Goal: Check status: Check status

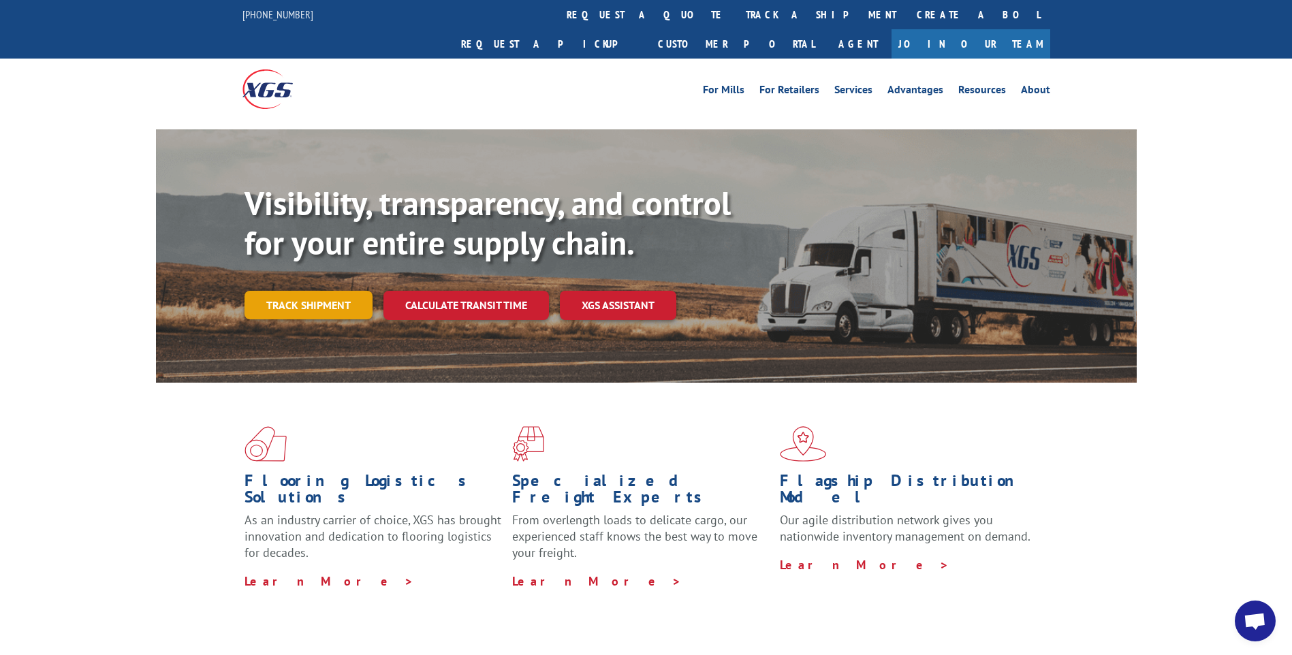
click at [305, 291] on link "Track shipment" at bounding box center [309, 305] width 128 height 29
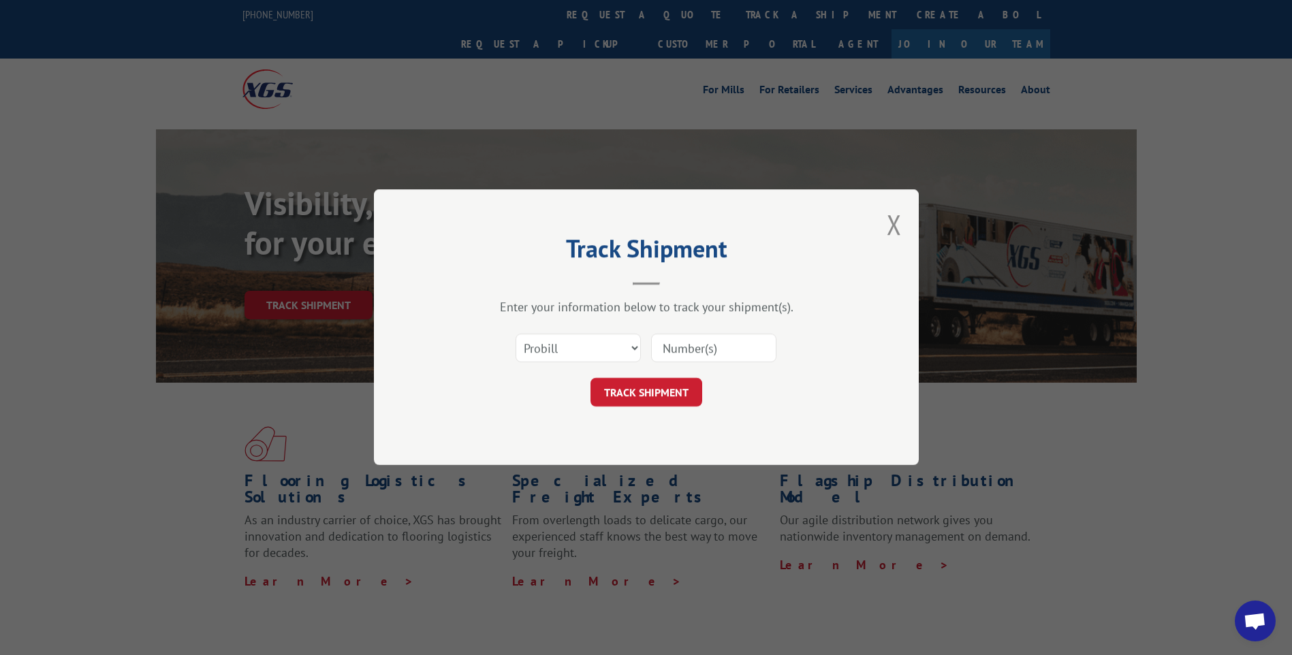
click at [681, 352] on input at bounding box center [713, 348] width 125 height 29
paste input "CP-029234"
type input "CP-029234"
click at [647, 394] on button "TRACK SHIPMENT" at bounding box center [647, 393] width 112 height 29
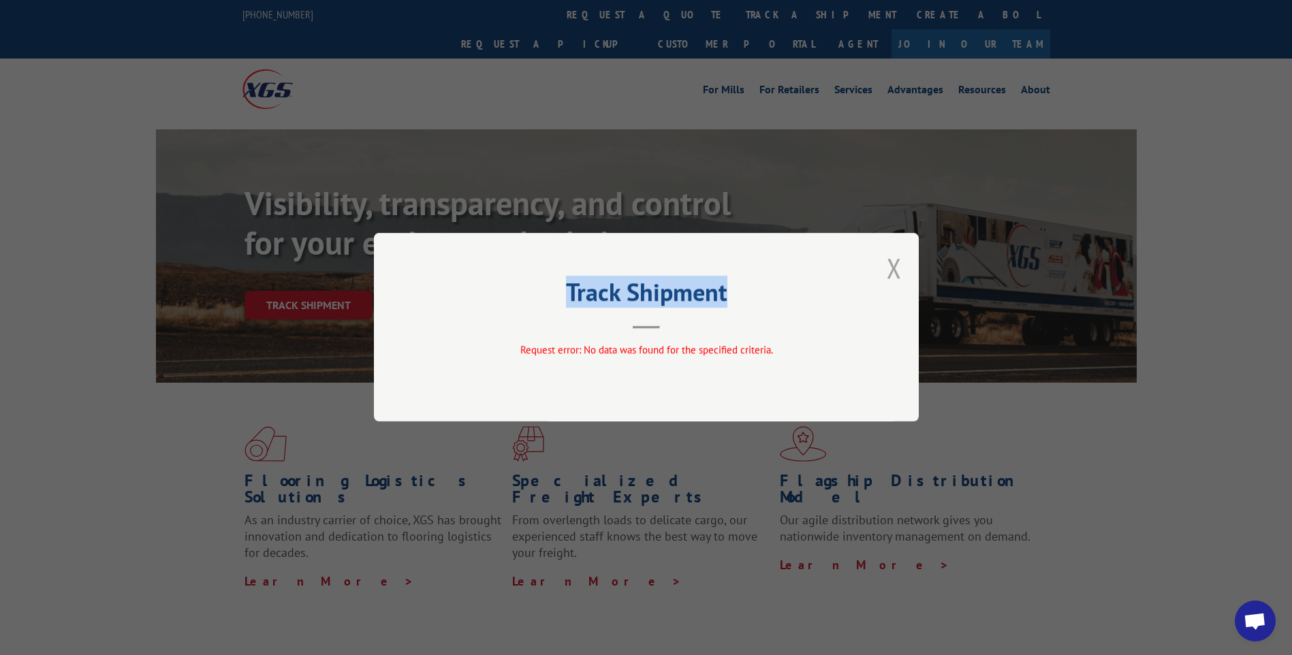
click at [901, 260] on div "Track Shipment Request error: No data was found for the specified criteria." at bounding box center [646, 327] width 545 height 189
click at [893, 269] on button "Close modal" at bounding box center [894, 268] width 15 height 36
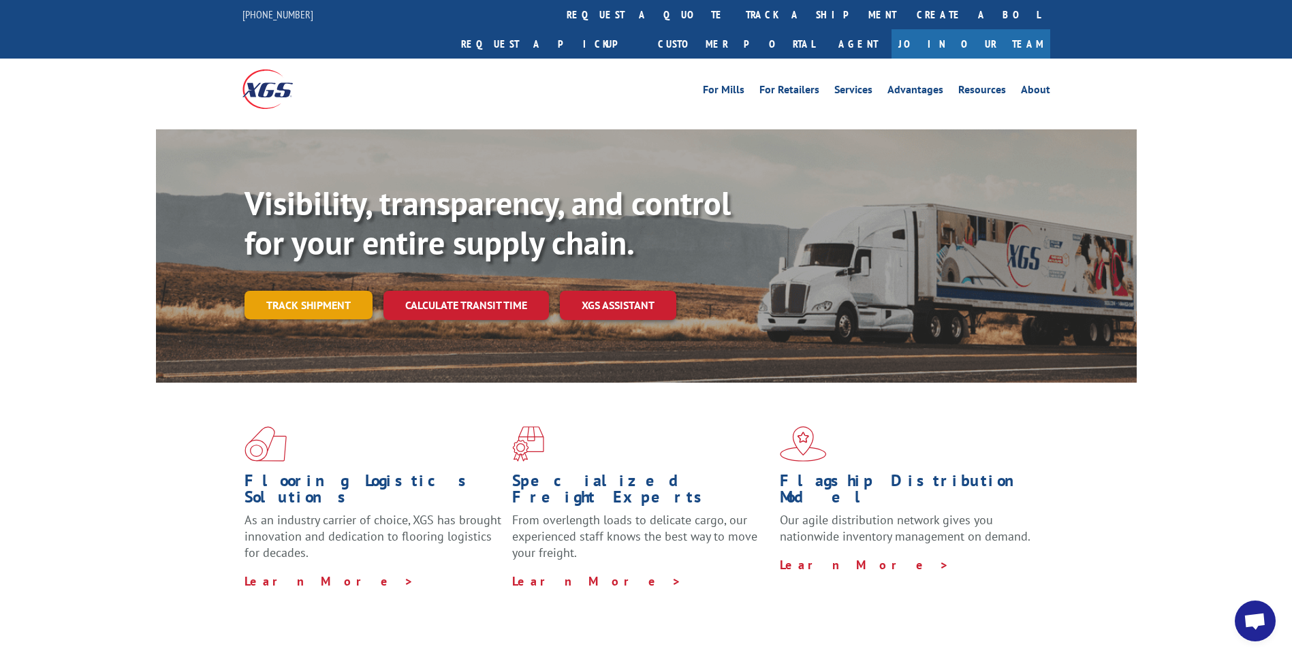
click at [298, 291] on link "Track shipment" at bounding box center [309, 305] width 128 height 29
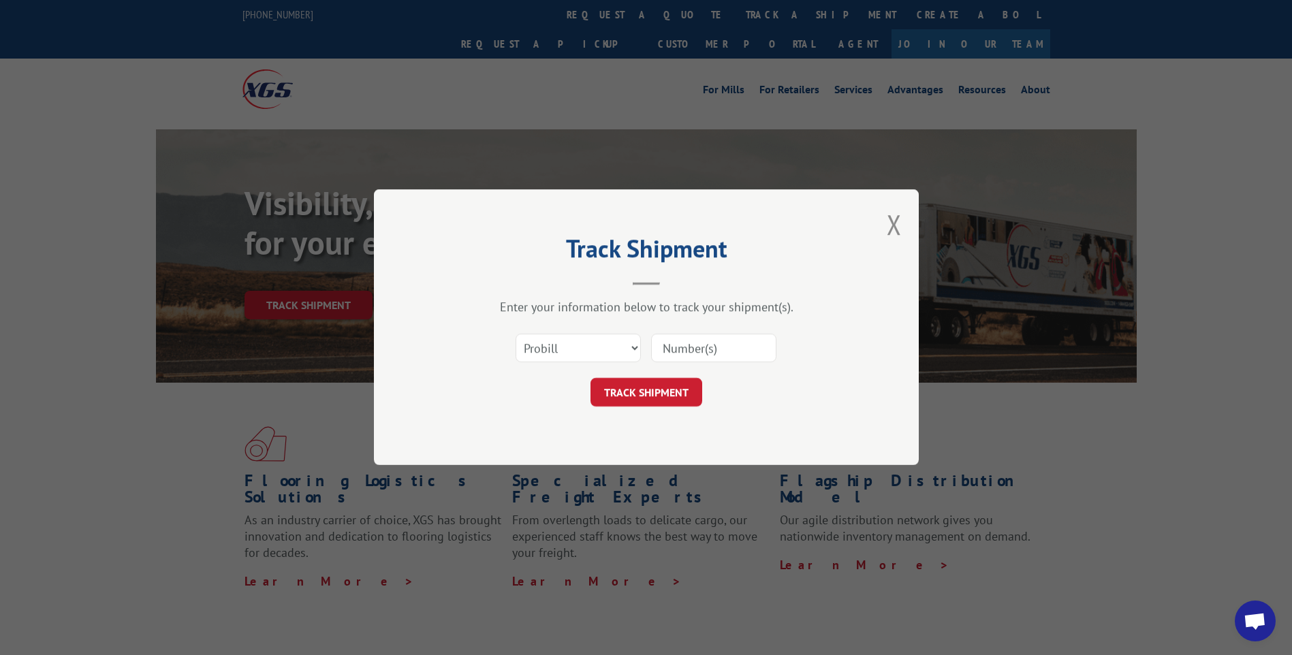
click at [718, 348] on input at bounding box center [713, 348] width 125 height 29
paste input "CP-029234"
type input "CP-029234"
click at [635, 348] on select "Select category... Probill BOL PO" at bounding box center [578, 348] width 125 height 29
select select "bol"
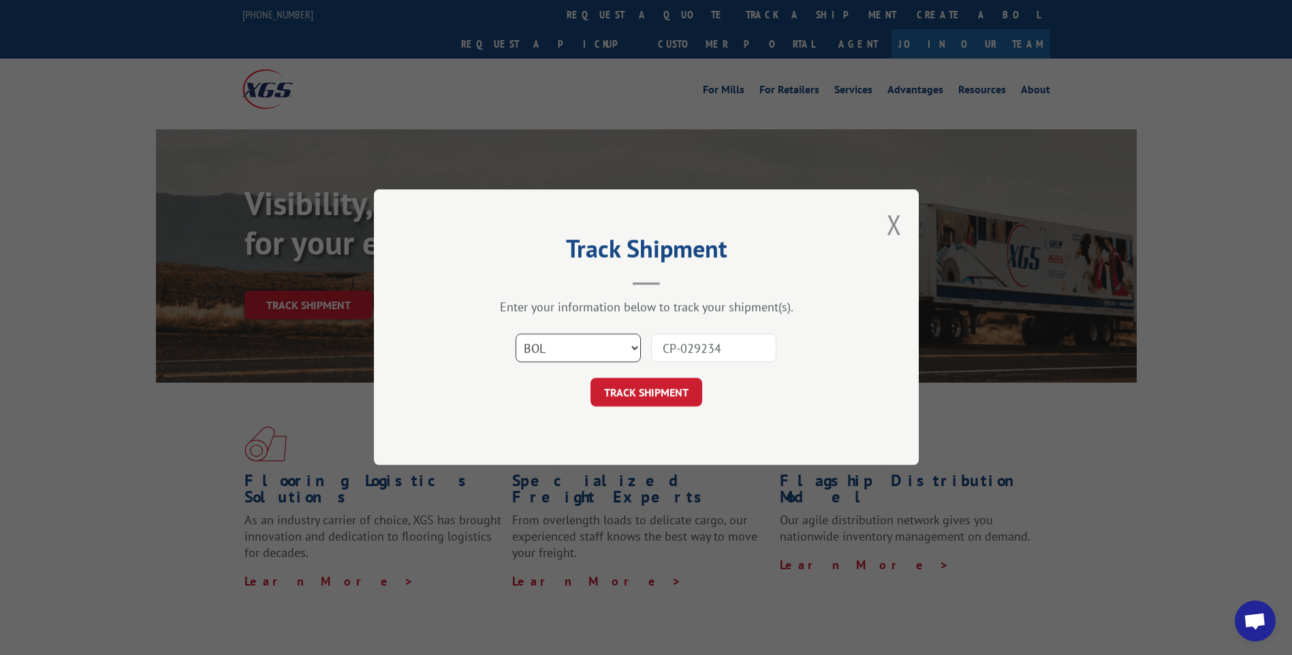
click at [516, 334] on select "Select category... Probill BOL PO" at bounding box center [578, 348] width 125 height 29
click at [663, 387] on button "TRACK SHIPMENT" at bounding box center [647, 393] width 112 height 29
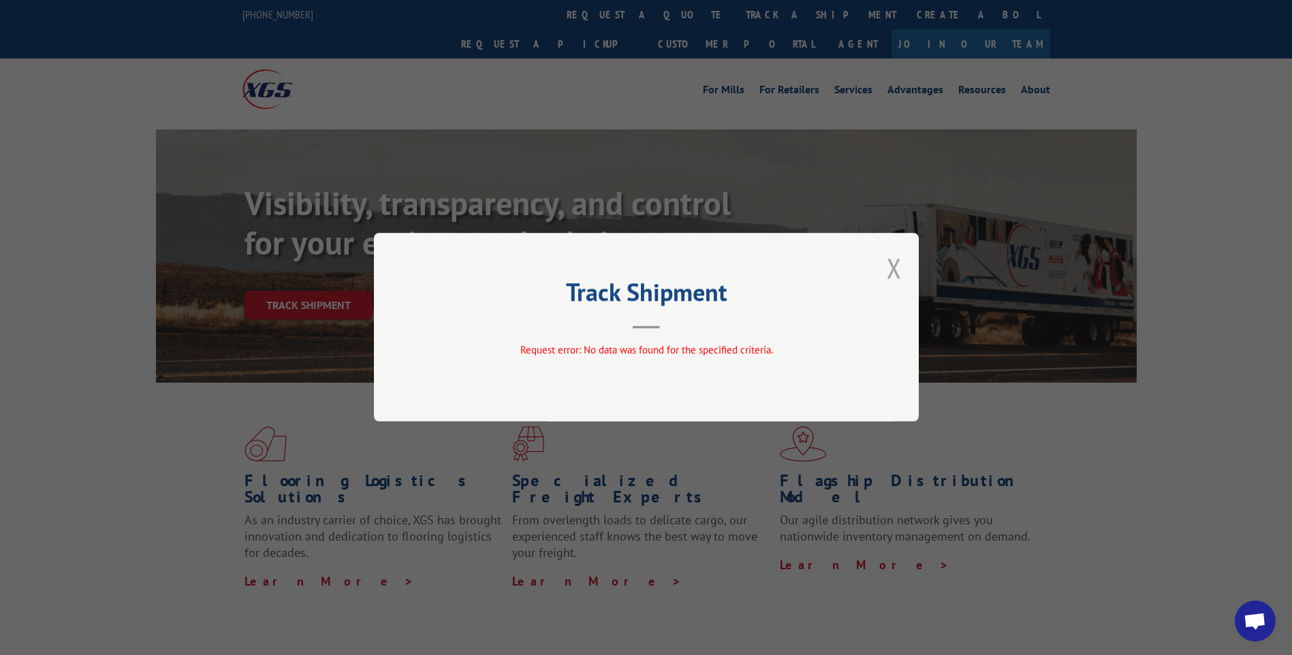
click at [894, 266] on button "Close modal" at bounding box center [894, 268] width 15 height 36
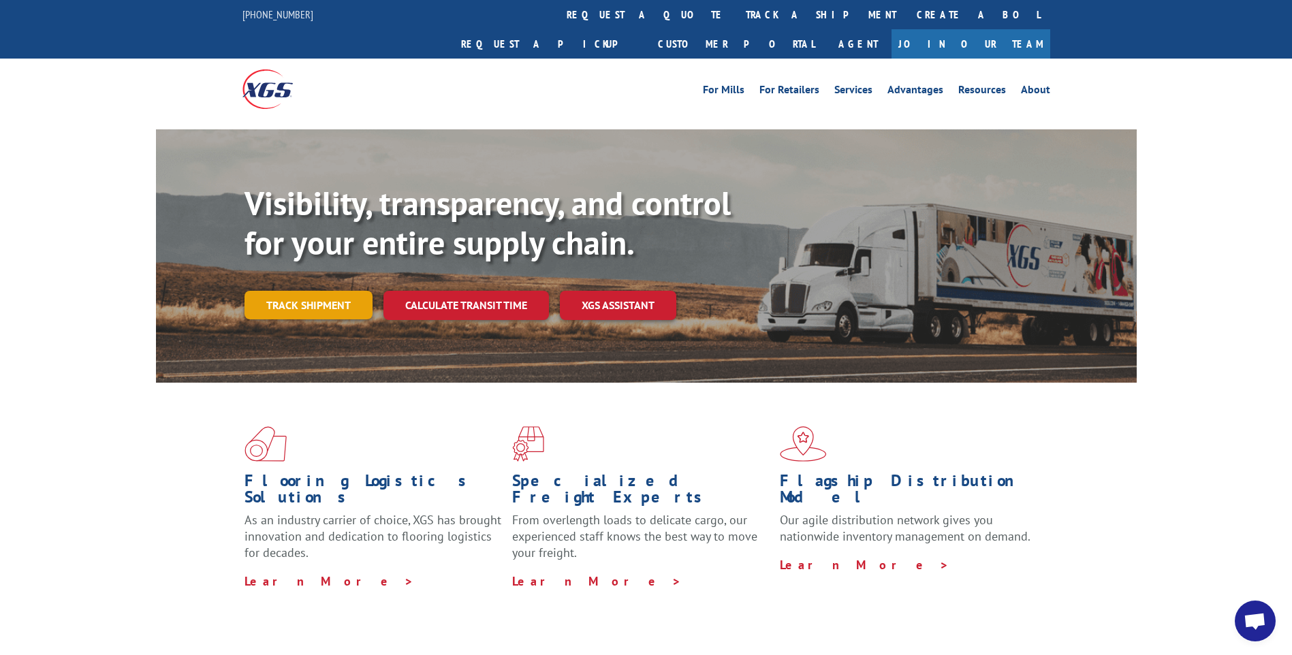
click at [326, 291] on link "Track shipment" at bounding box center [309, 305] width 128 height 29
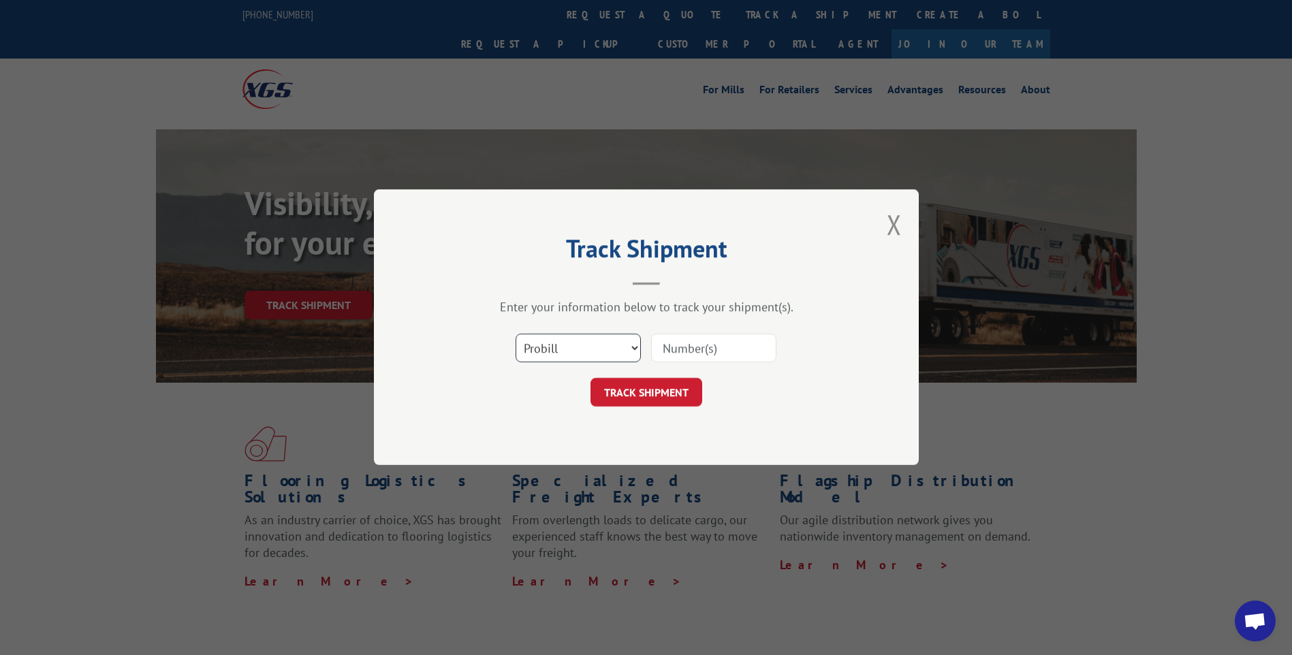
click at [636, 352] on select "Select category... Probill BOL PO" at bounding box center [578, 348] width 125 height 29
select select "bol"
click at [516, 334] on select "Select category... Probill BOL PO" at bounding box center [578, 348] width 125 height 29
click at [687, 352] on input at bounding box center [713, 348] width 125 height 29
click at [683, 353] on input "CP-029234" at bounding box center [713, 348] width 125 height 29
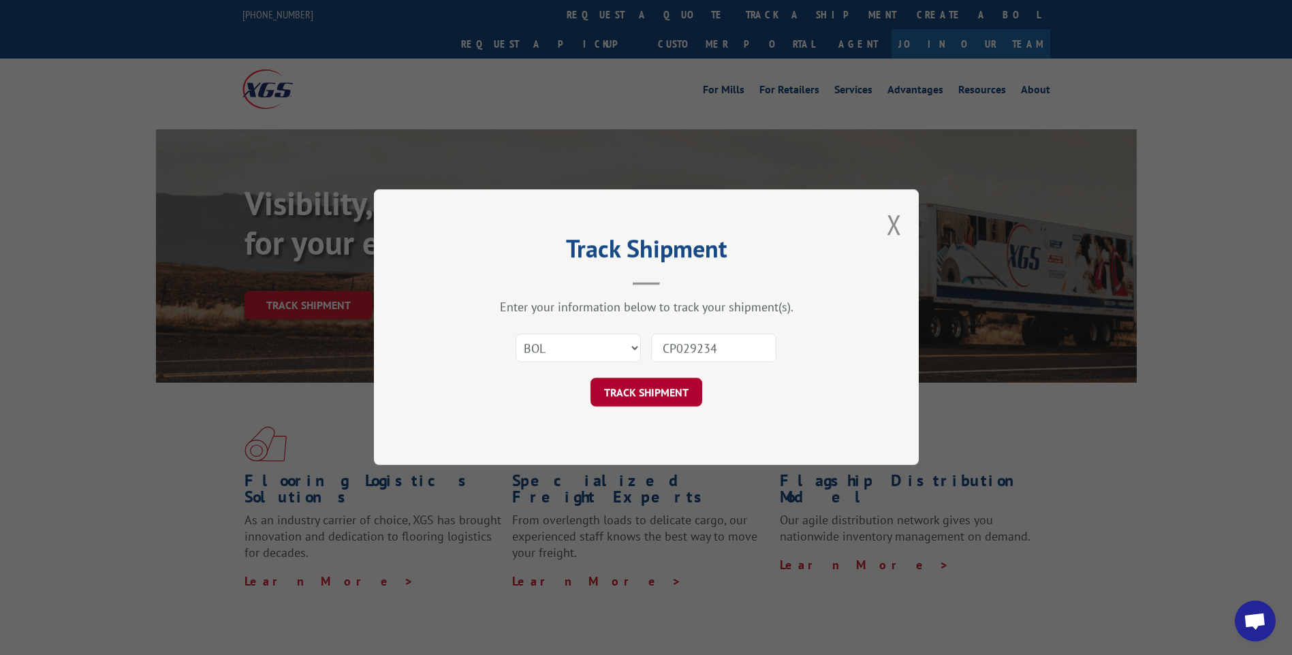
type input "CP029234"
click at [660, 394] on button "TRACK SHIPMENT" at bounding box center [647, 393] width 112 height 29
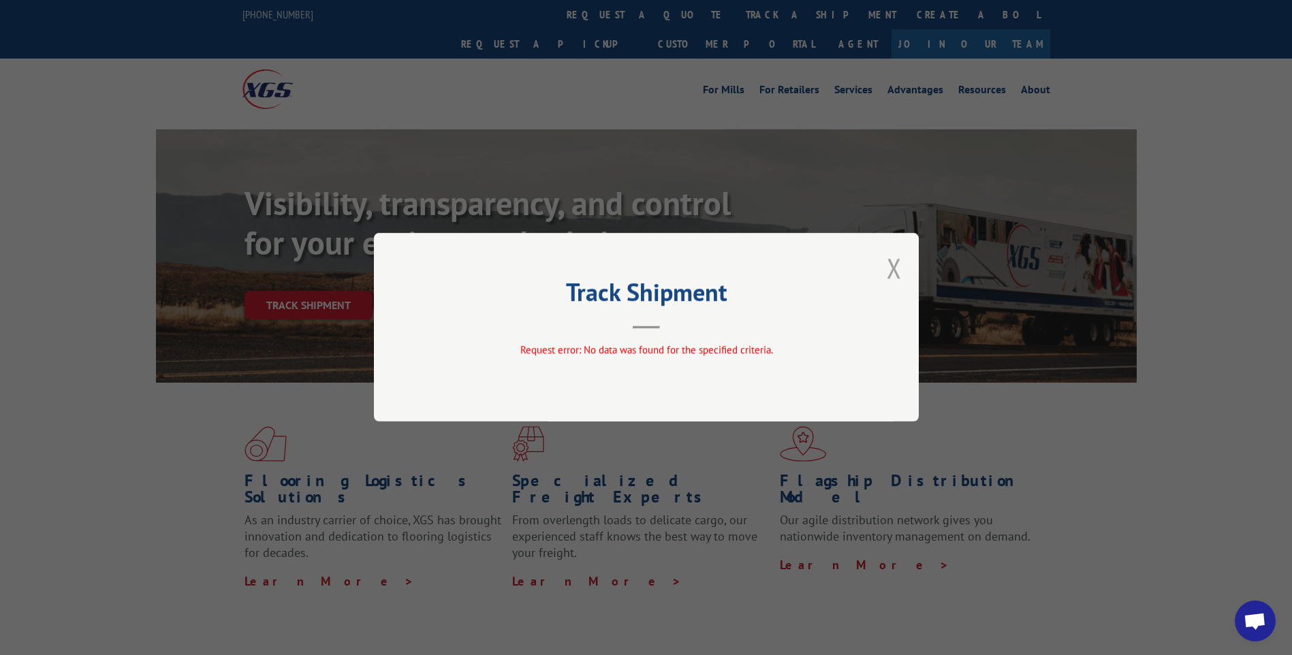
click at [894, 267] on button "Close modal" at bounding box center [894, 268] width 15 height 36
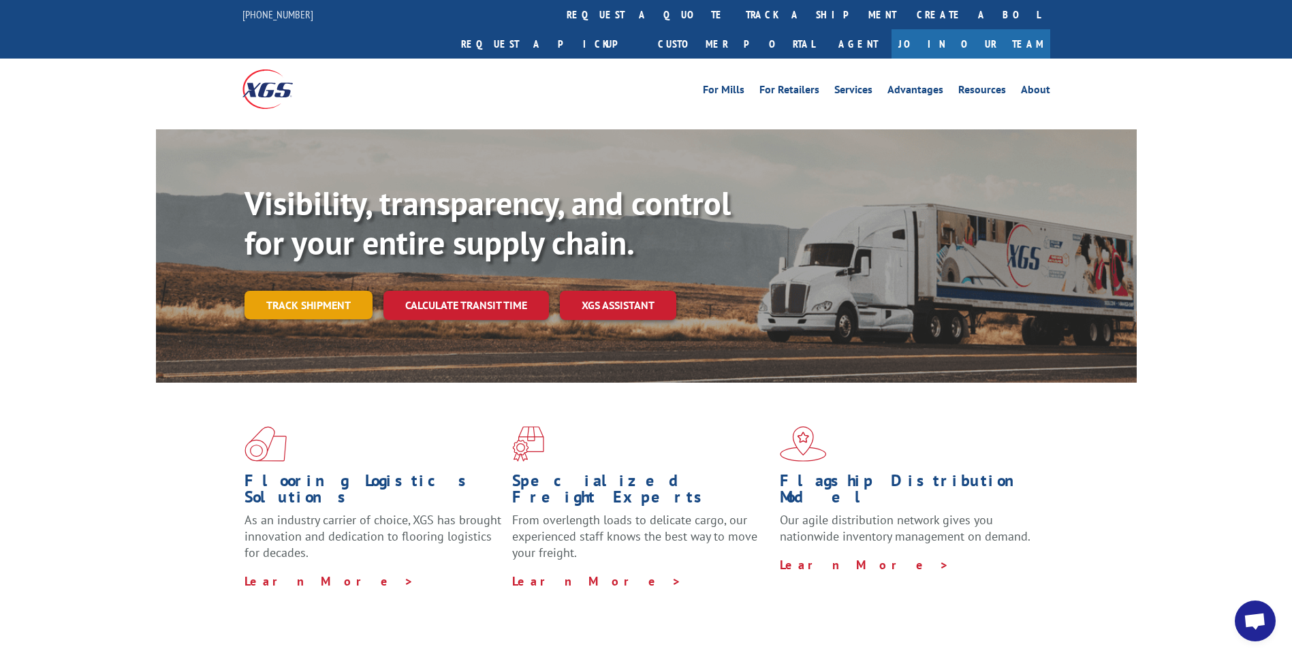
click at [289, 291] on link "Track shipment" at bounding box center [309, 305] width 128 height 29
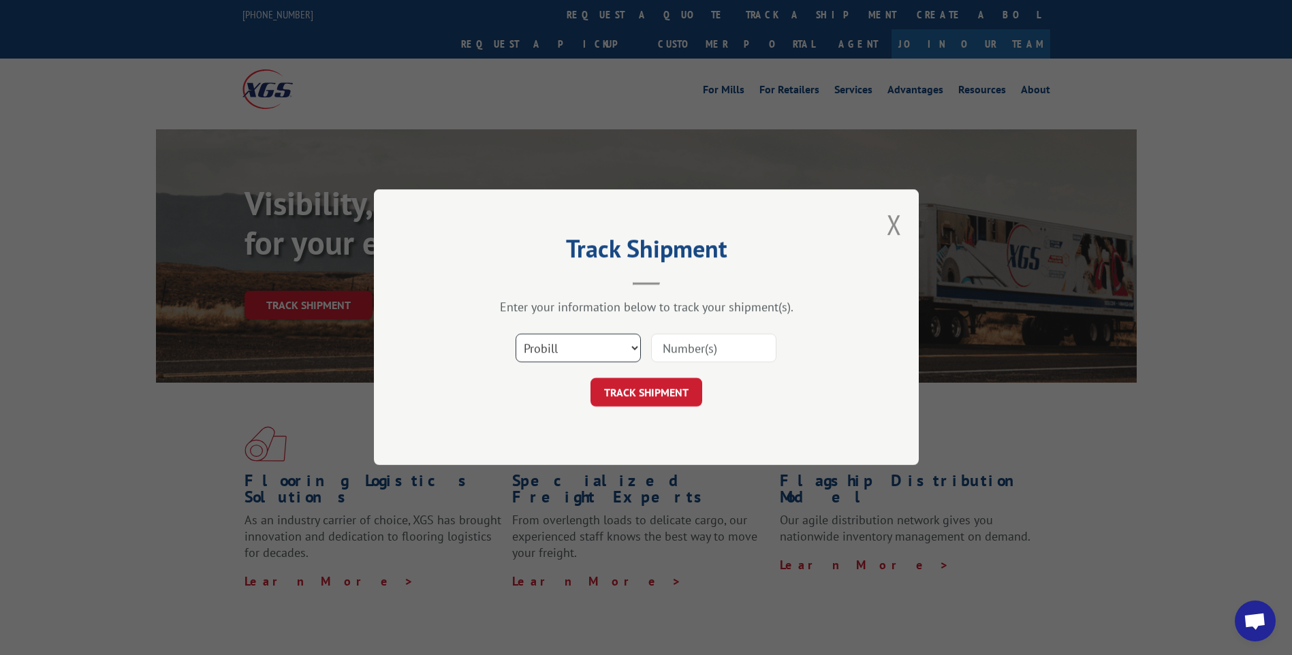
click at [634, 349] on select "Select category... Probill BOL PO" at bounding box center [578, 348] width 125 height 29
select select "bol"
click at [516, 334] on select "Select category... Probill BOL PO" at bounding box center [578, 348] width 125 height 29
click at [687, 347] on input at bounding box center [713, 348] width 125 height 29
type input "029234"
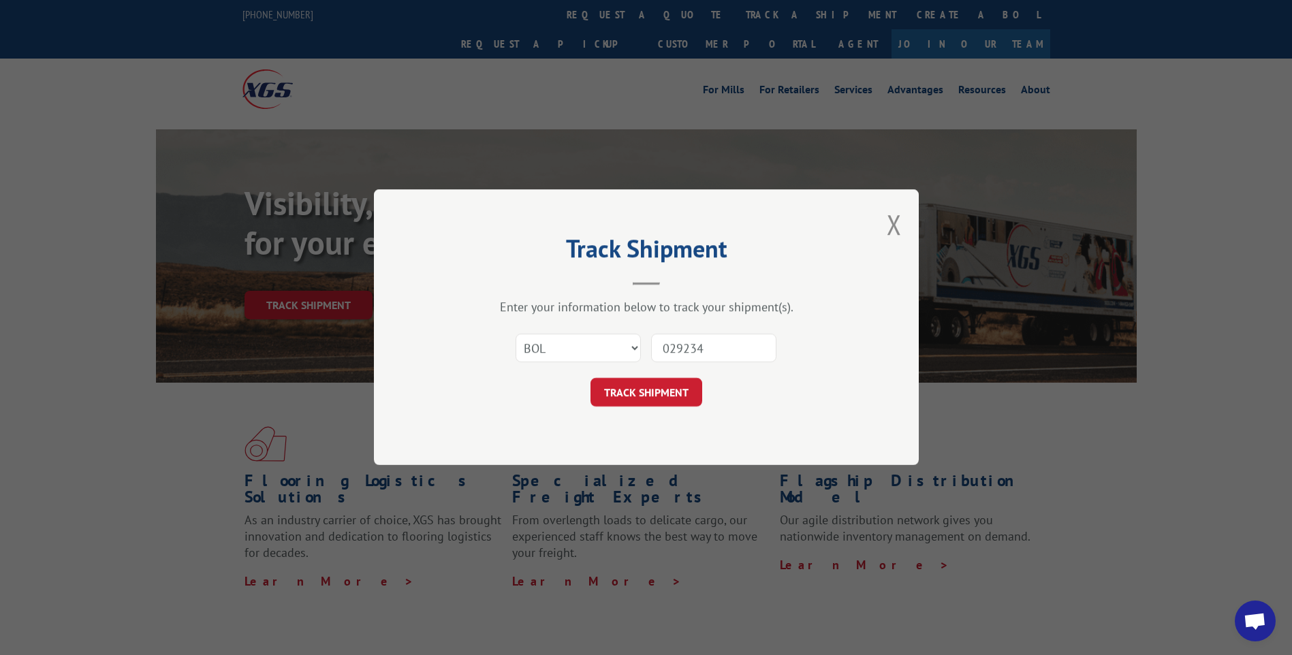
click button "TRACK SHIPMENT" at bounding box center [647, 393] width 112 height 29
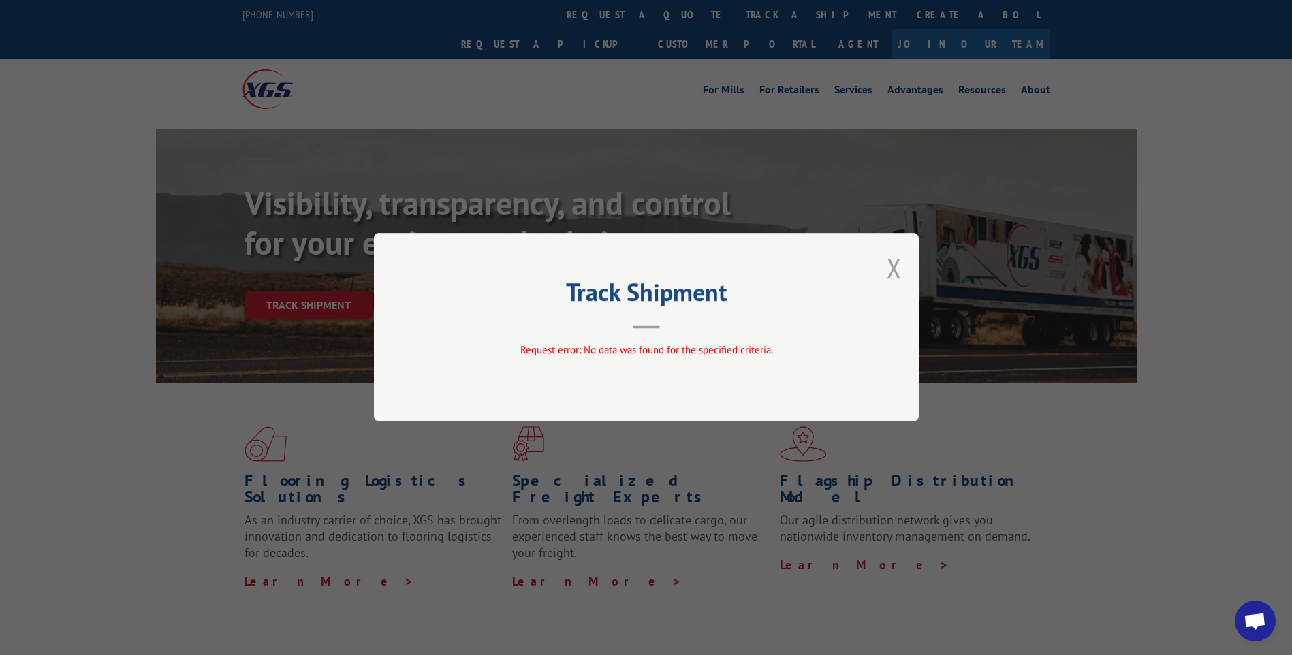
click at [898, 271] on button "Close modal" at bounding box center [894, 268] width 15 height 36
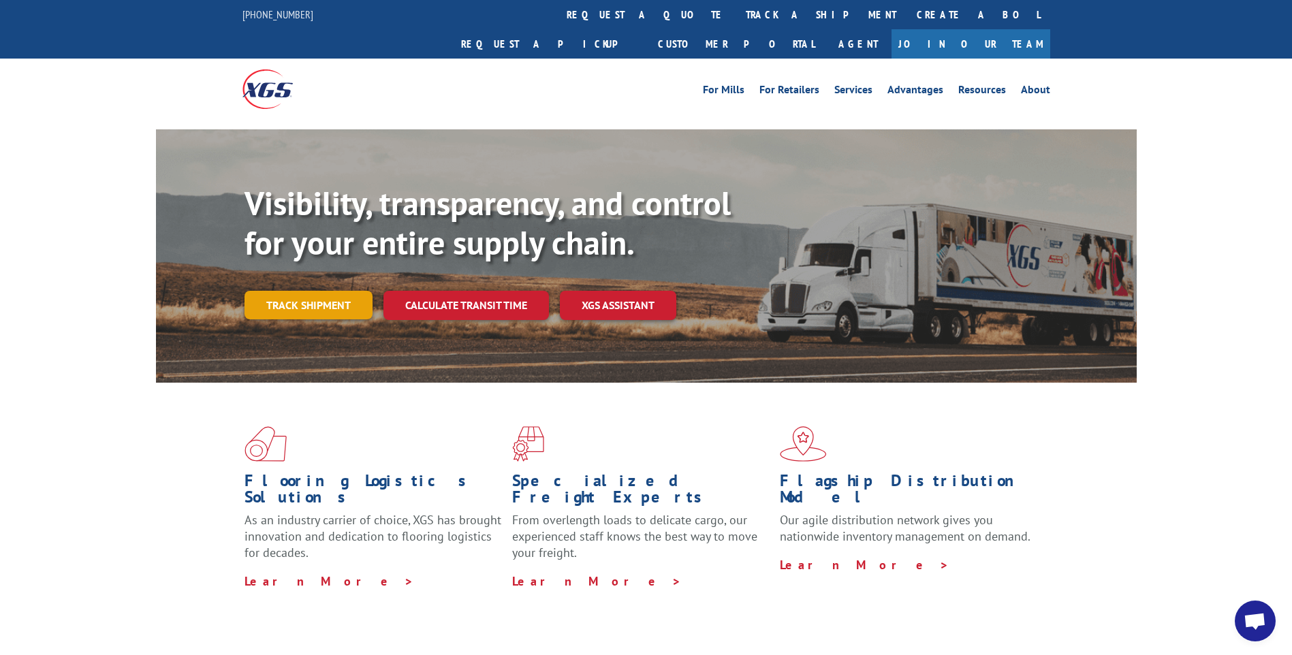
click at [319, 291] on link "Track shipment" at bounding box center [309, 305] width 128 height 29
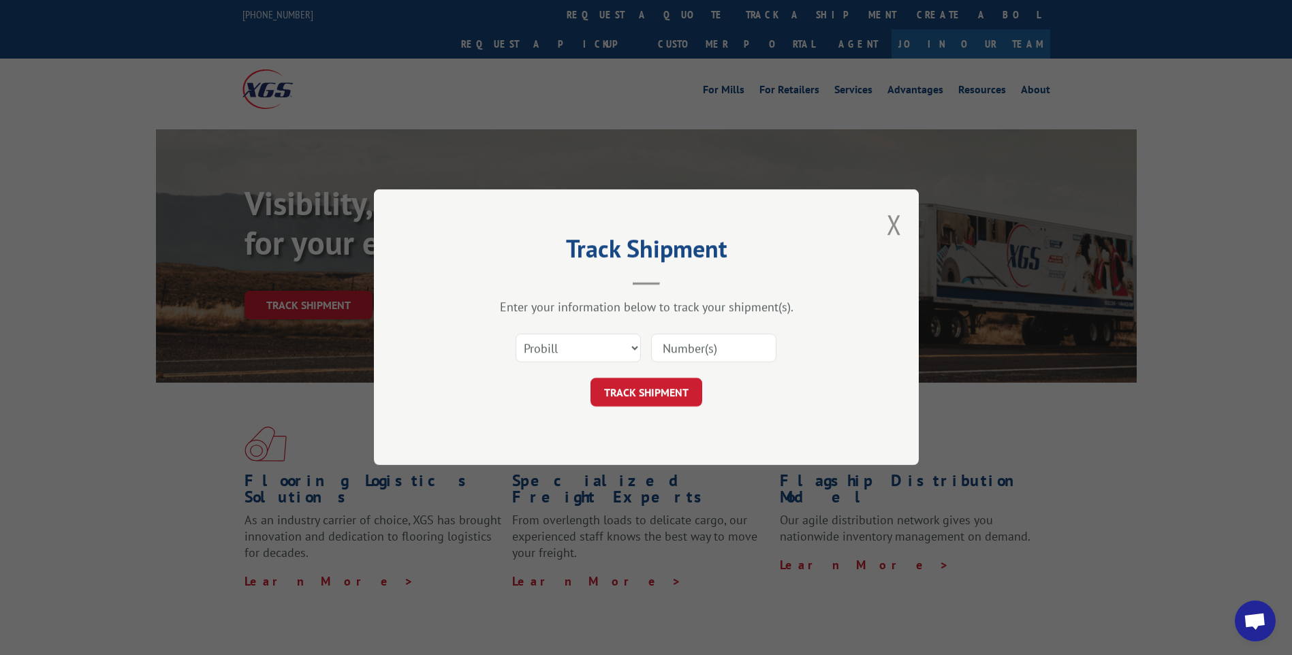
click at [702, 348] on input at bounding box center [713, 348] width 125 height 29
paste input "CP-029234"
type input "CP-029234"
click at [632, 347] on select "Select category... Probill BOL PO" at bounding box center [578, 348] width 125 height 29
select select "bol"
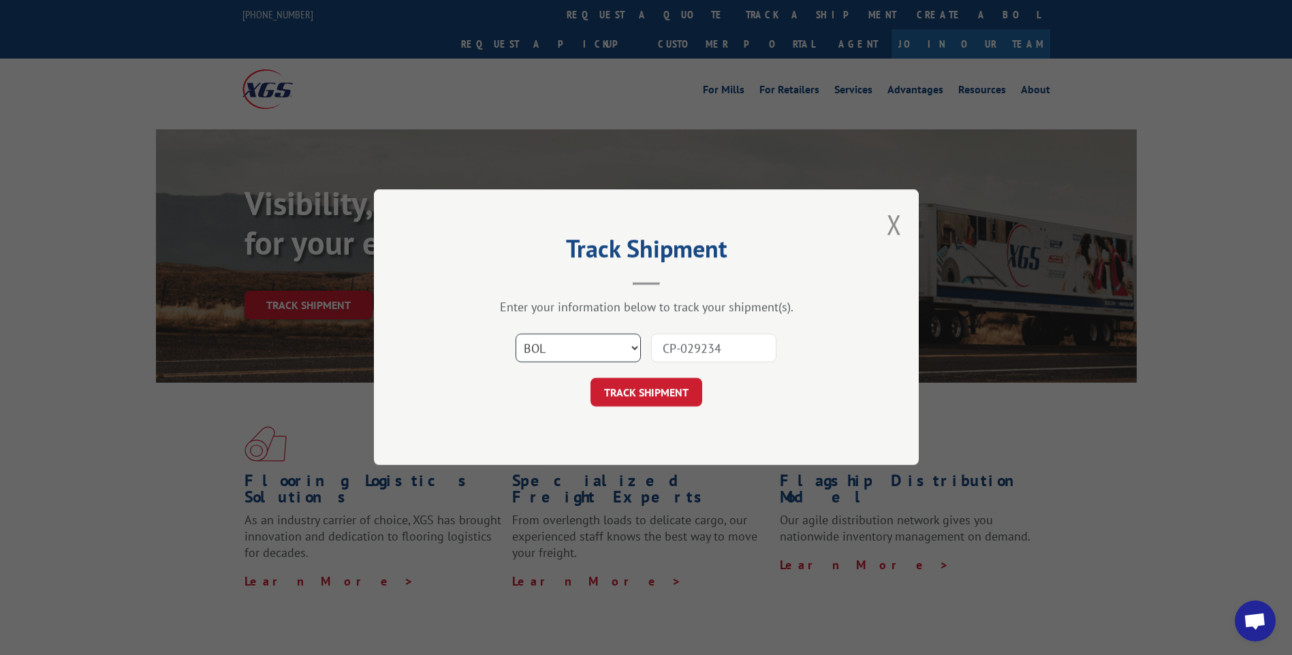
click at [516, 334] on select "Select category... Probill BOL PO" at bounding box center [578, 348] width 125 height 29
click at [627, 393] on button "TRACK SHIPMENT" at bounding box center [647, 393] width 112 height 29
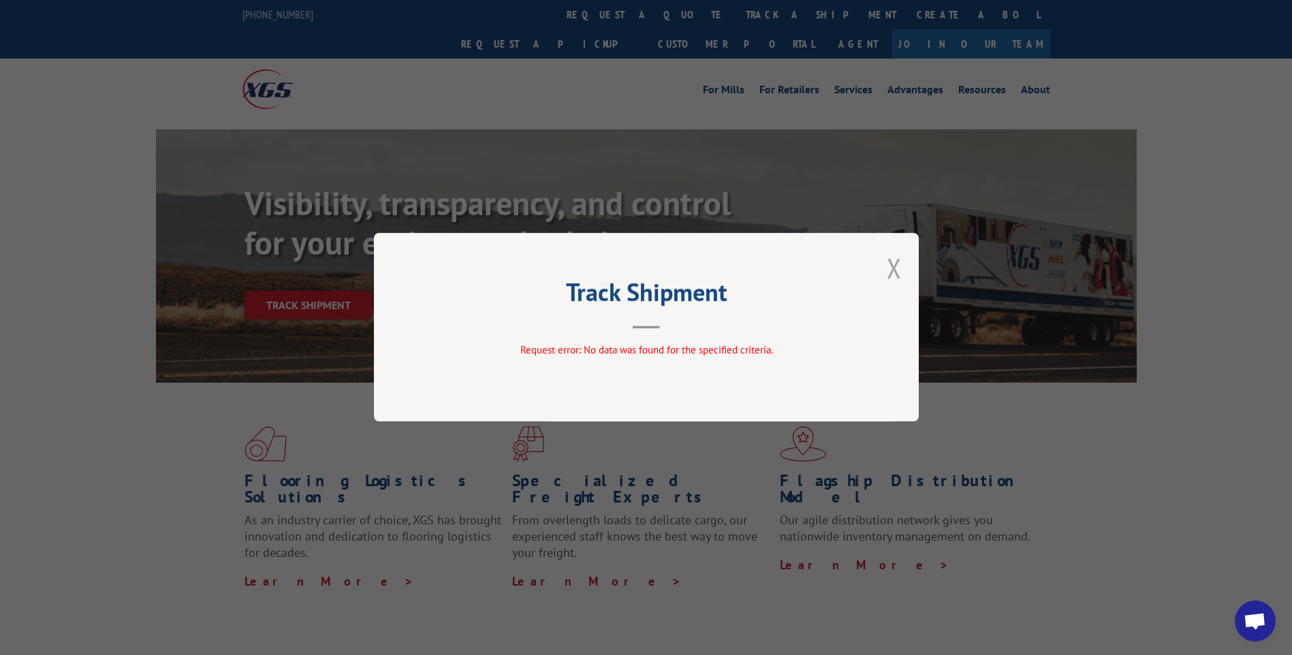
click at [893, 274] on button "Close modal" at bounding box center [894, 268] width 15 height 36
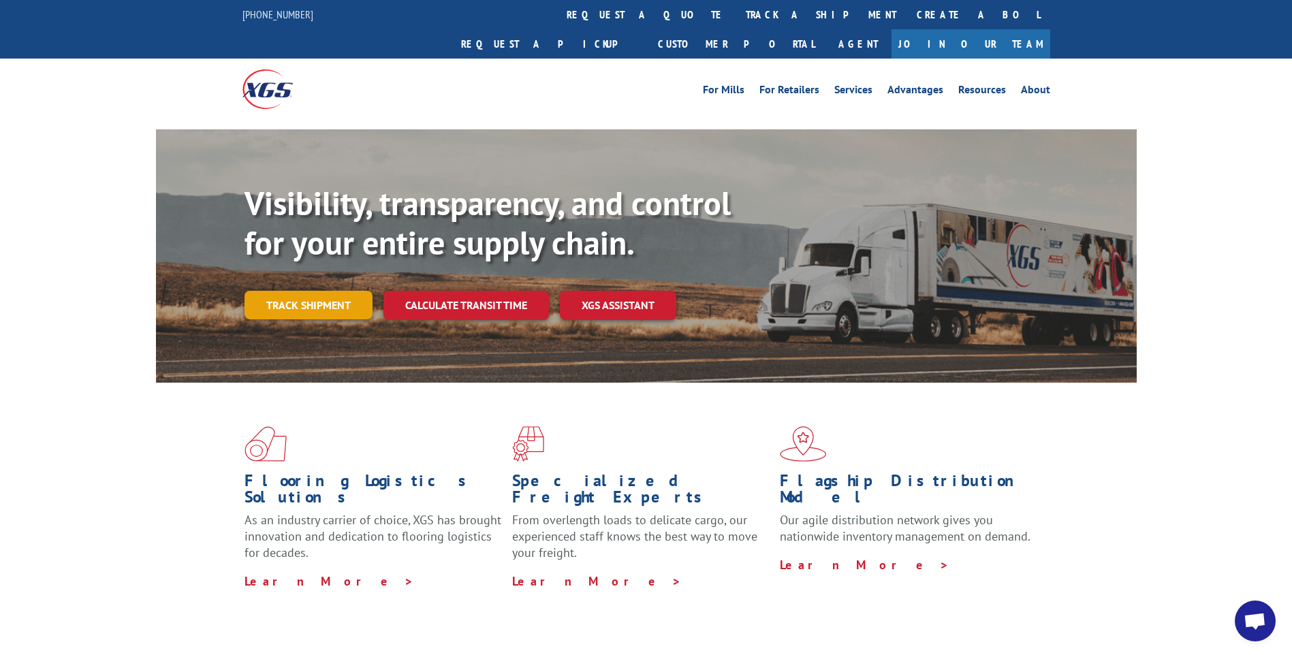
click at [332, 291] on link "Track shipment" at bounding box center [309, 305] width 128 height 29
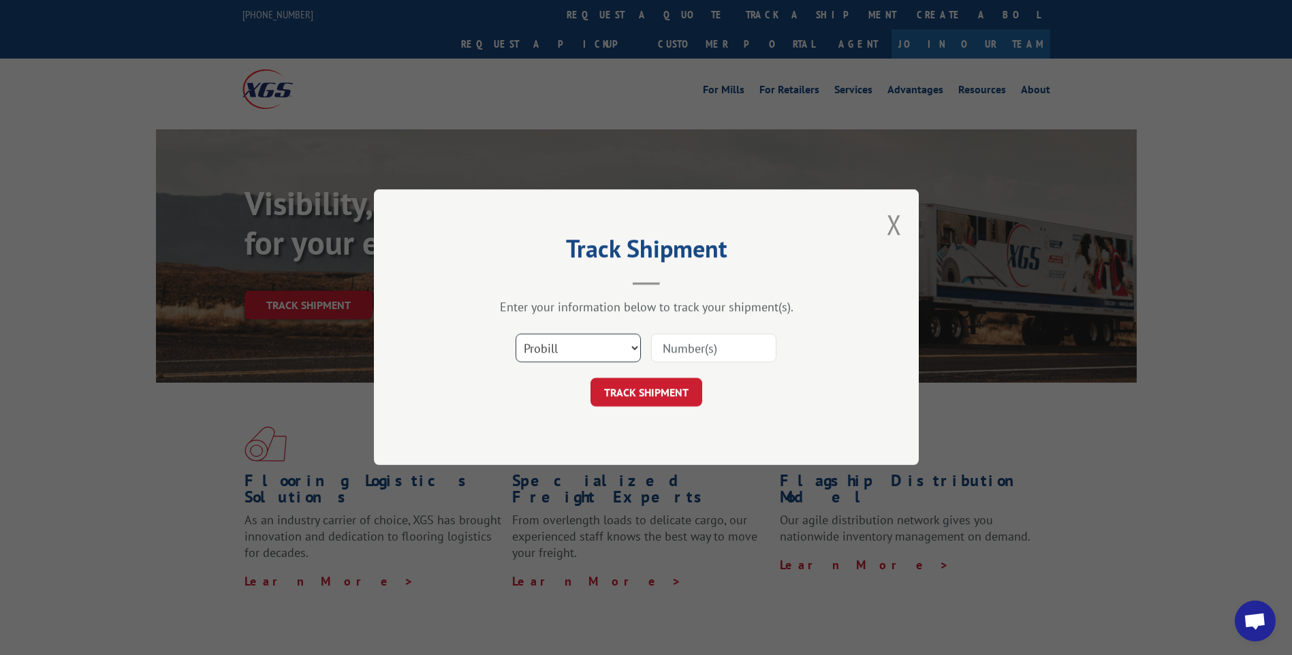
click at [638, 345] on select "Select category... Probill BOL PO" at bounding box center [578, 348] width 125 height 29
select select "bol"
click at [516, 334] on select "Select category... Probill BOL PO" at bounding box center [578, 348] width 125 height 29
click at [675, 352] on input at bounding box center [713, 348] width 125 height 29
type input "cp29234"
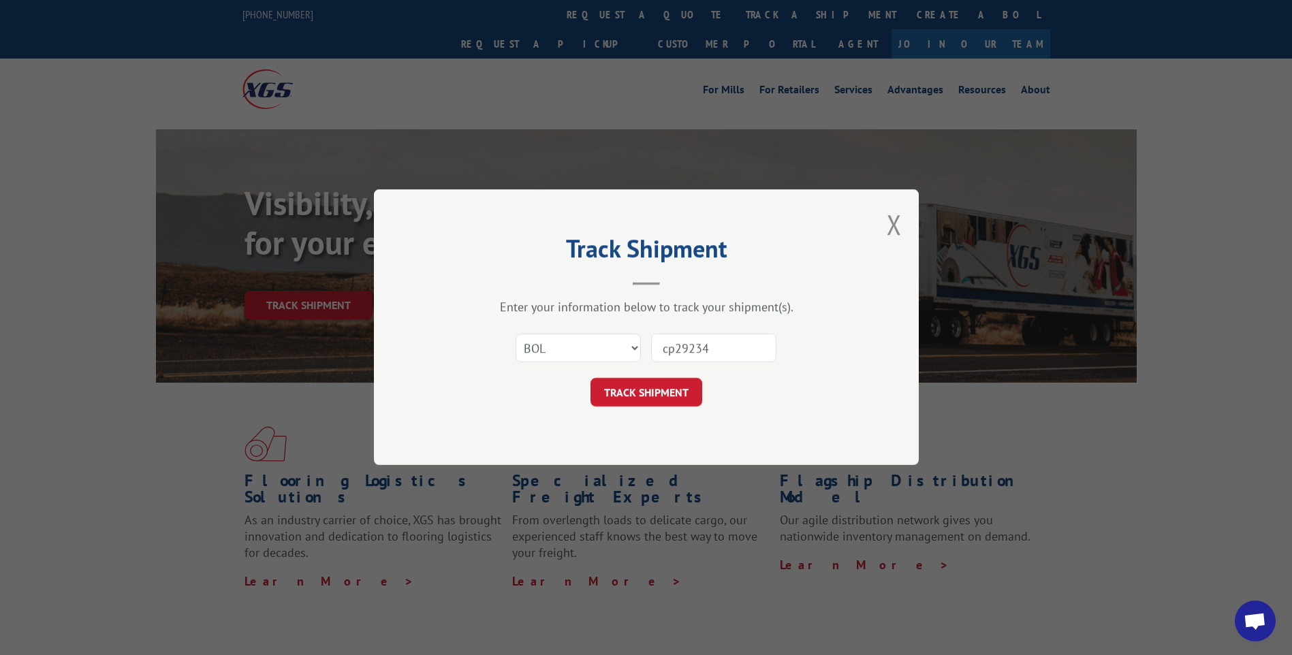
click button "TRACK SHIPMENT" at bounding box center [647, 393] width 112 height 29
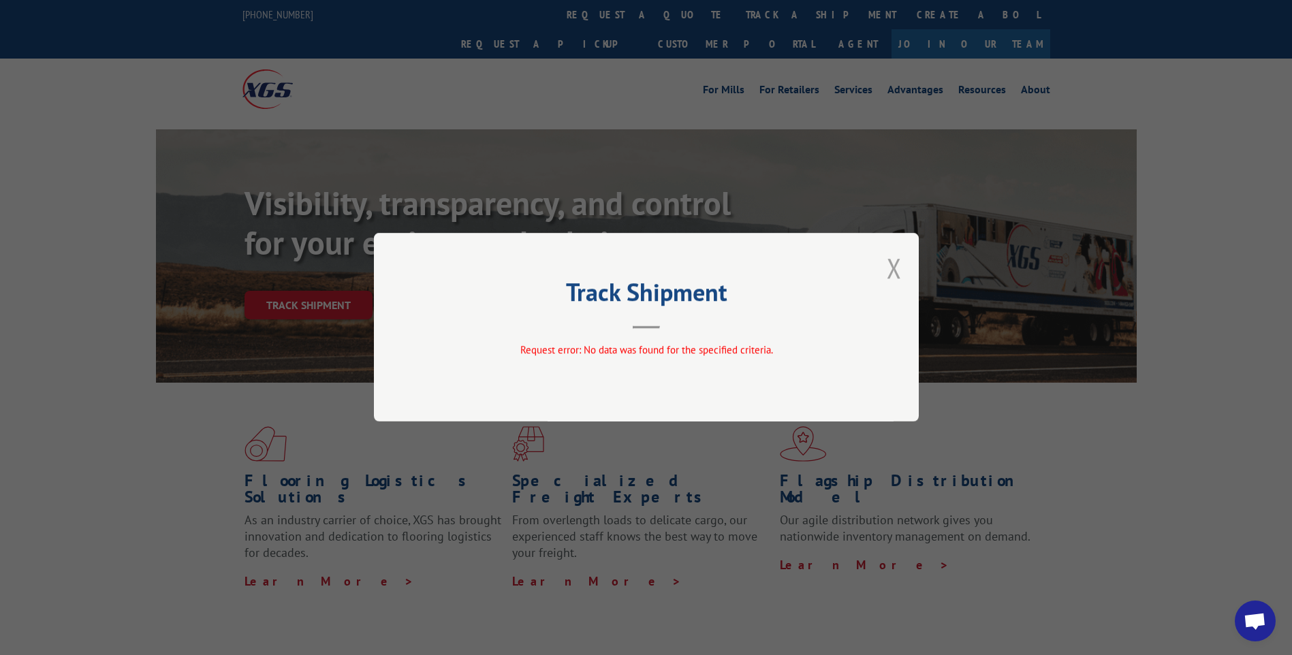
click at [899, 269] on button "Close modal" at bounding box center [894, 268] width 15 height 36
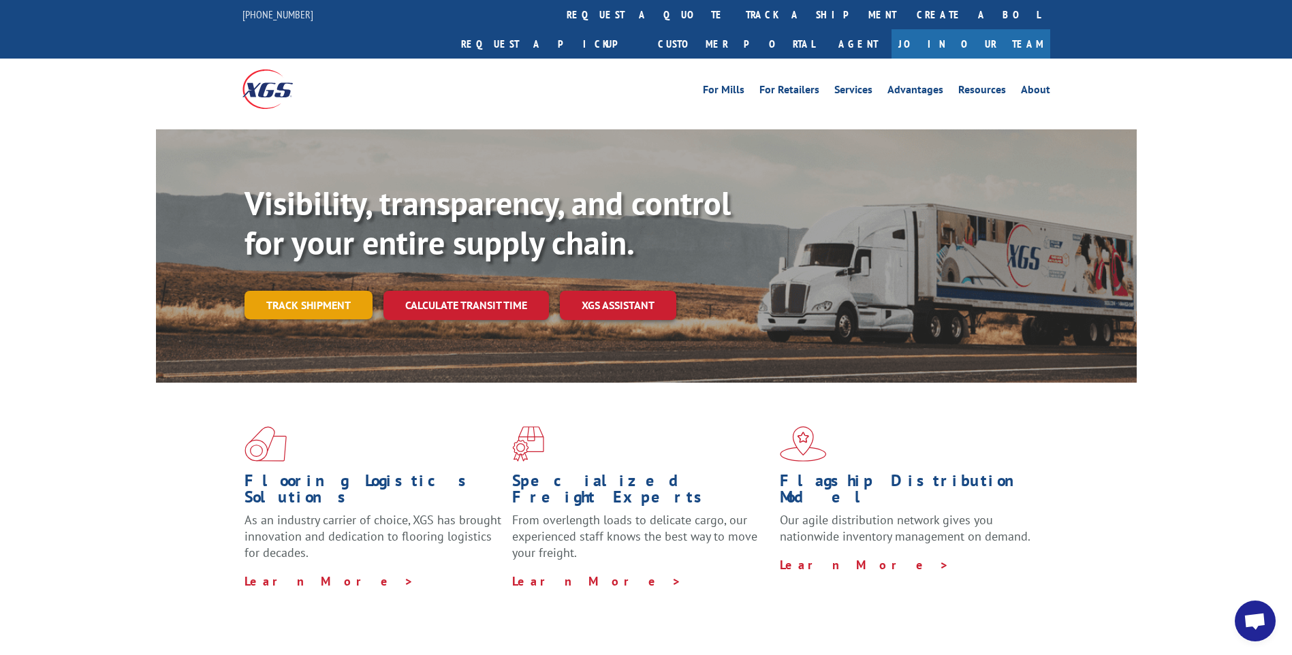
click at [345, 291] on link "Track shipment" at bounding box center [309, 305] width 128 height 29
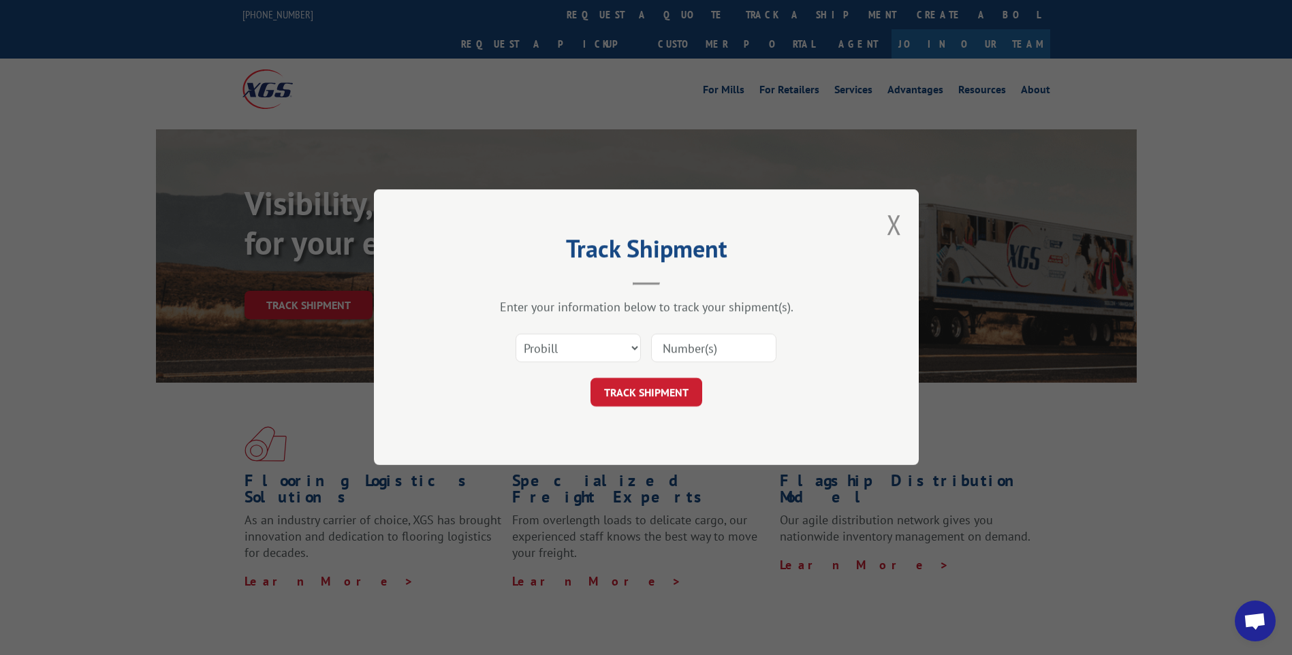
click at [705, 347] on input at bounding box center [713, 348] width 125 height 29
type input "029234"
click button "TRACK SHIPMENT" at bounding box center [647, 393] width 112 height 29
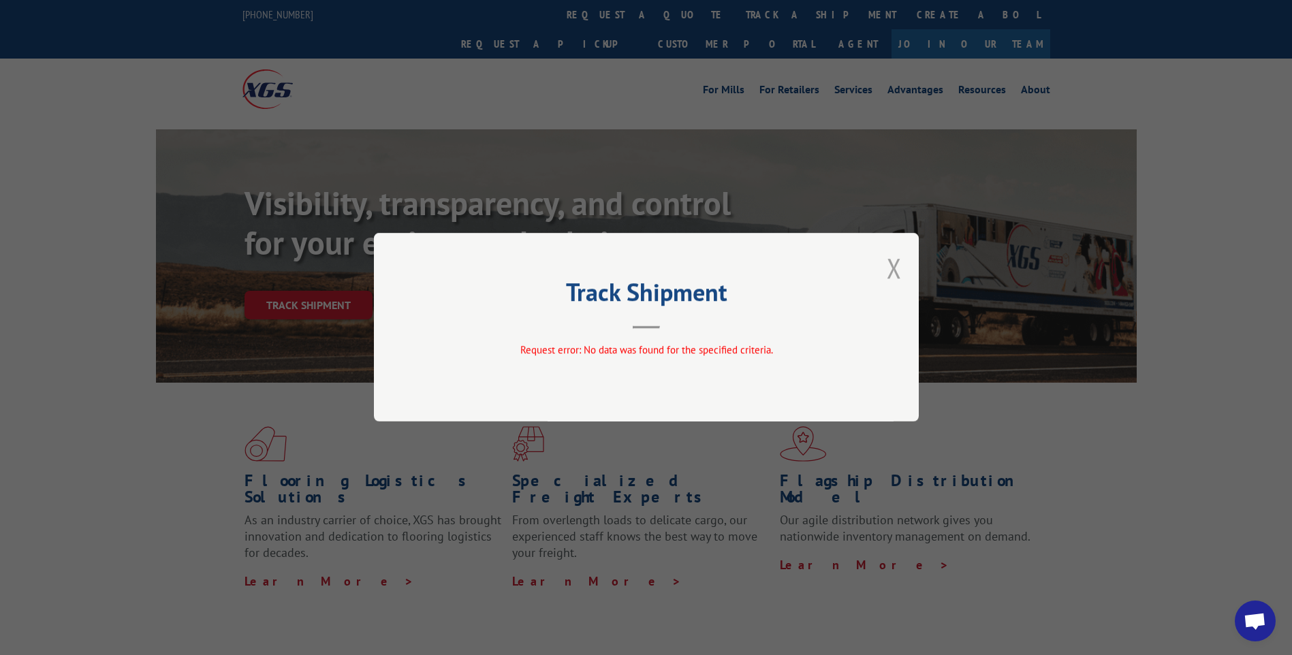
click at [897, 262] on button "Close modal" at bounding box center [894, 268] width 15 height 36
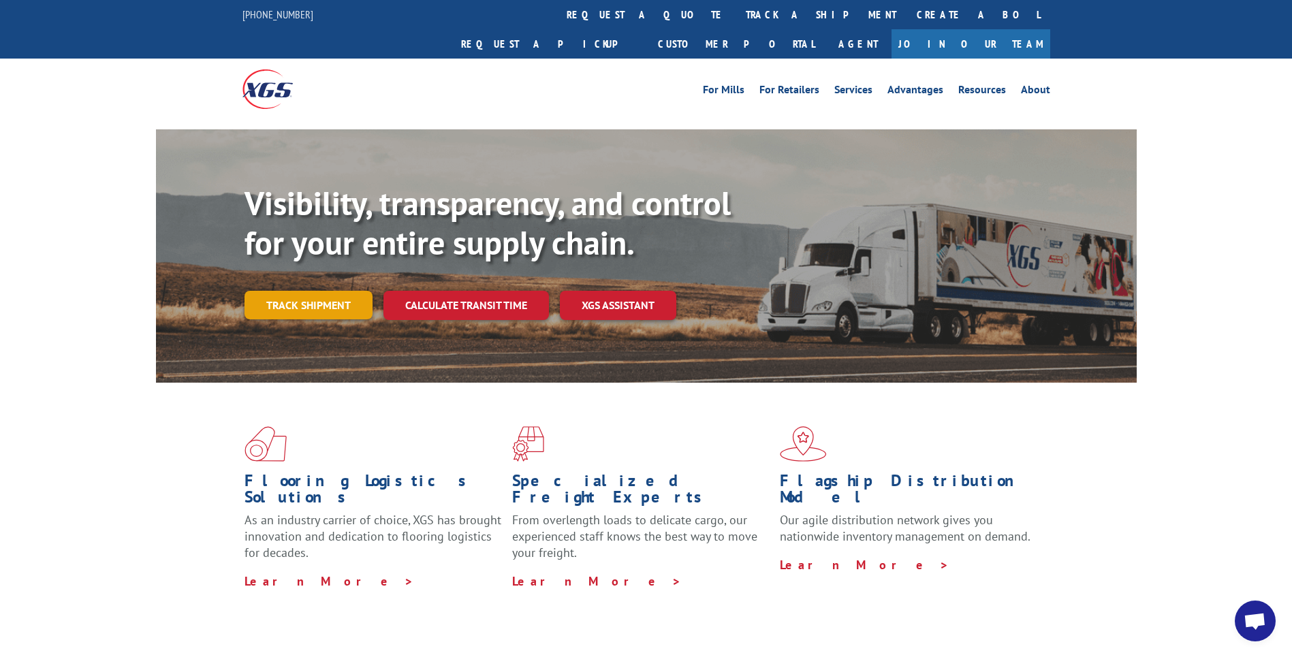
click at [299, 291] on link "Track shipment" at bounding box center [309, 305] width 128 height 29
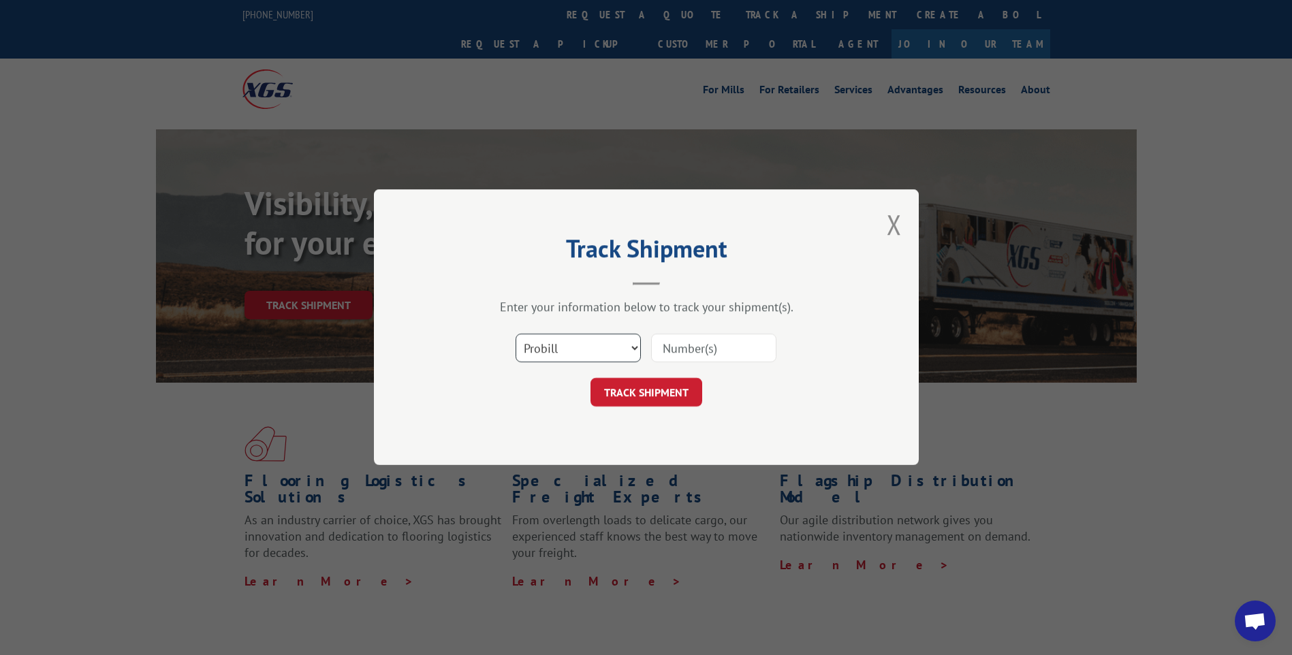
click at [633, 347] on select "Select category... Probill BOL PO" at bounding box center [578, 348] width 125 height 29
select select "bol"
click at [516, 334] on select "Select category... Probill BOL PO" at bounding box center [578, 348] width 125 height 29
click at [694, 360] on input at bounding box center [713, 348] width 125 height 29
type input "CP-29234"
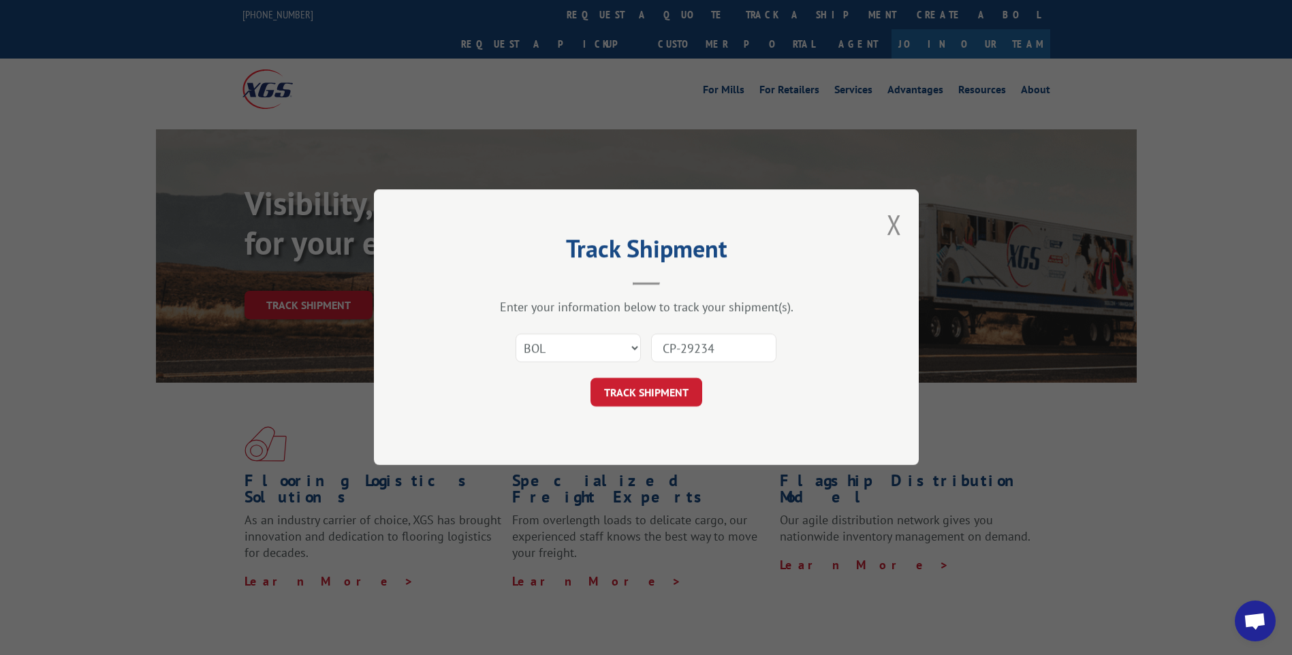
click button "TRACK SHIPMENT" at bounding box center [647, 393] width 112 height 29
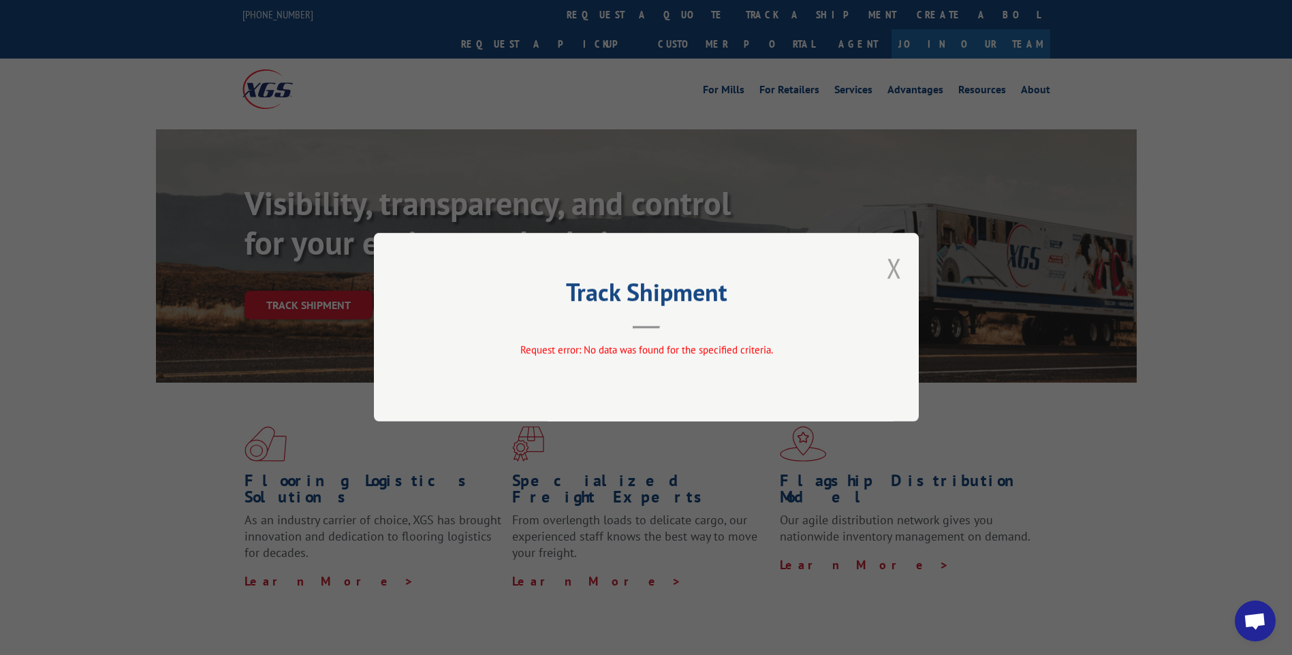
click at [895, 272] on button "Close modal" at bounding box center [894, 268] width 15 height 36
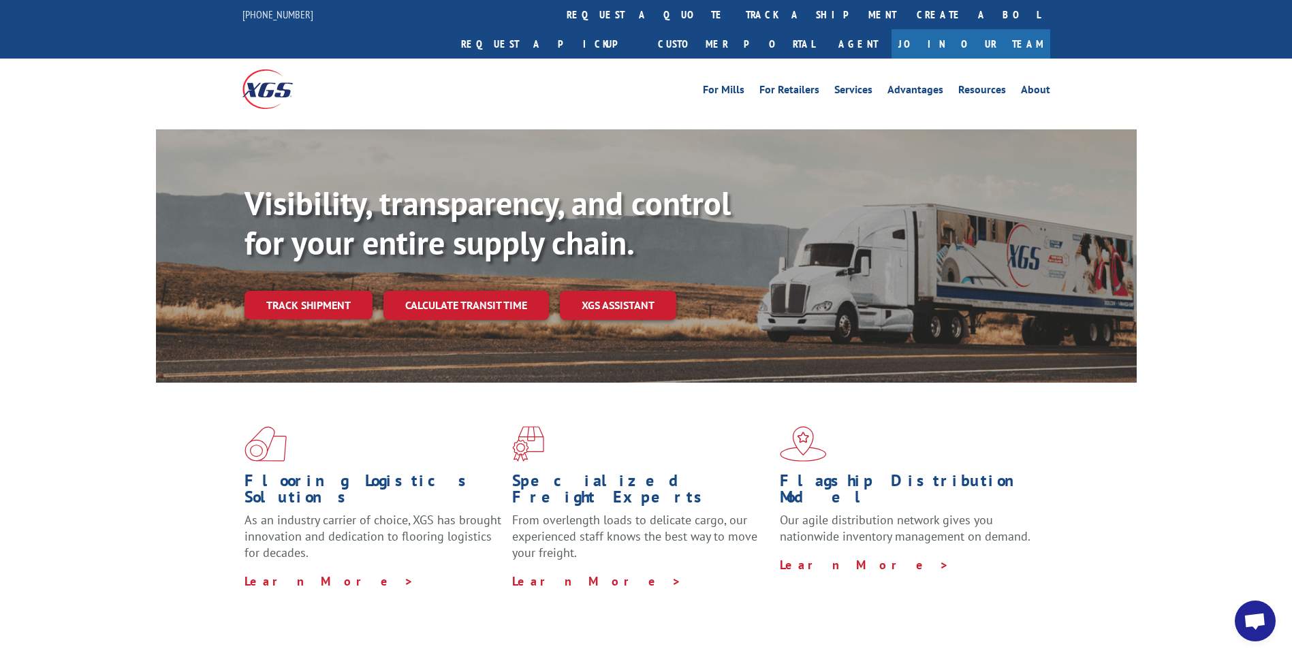
click at [346, 291] on link "Track shipment" at bounding box center [309, 305] width 128 height 29
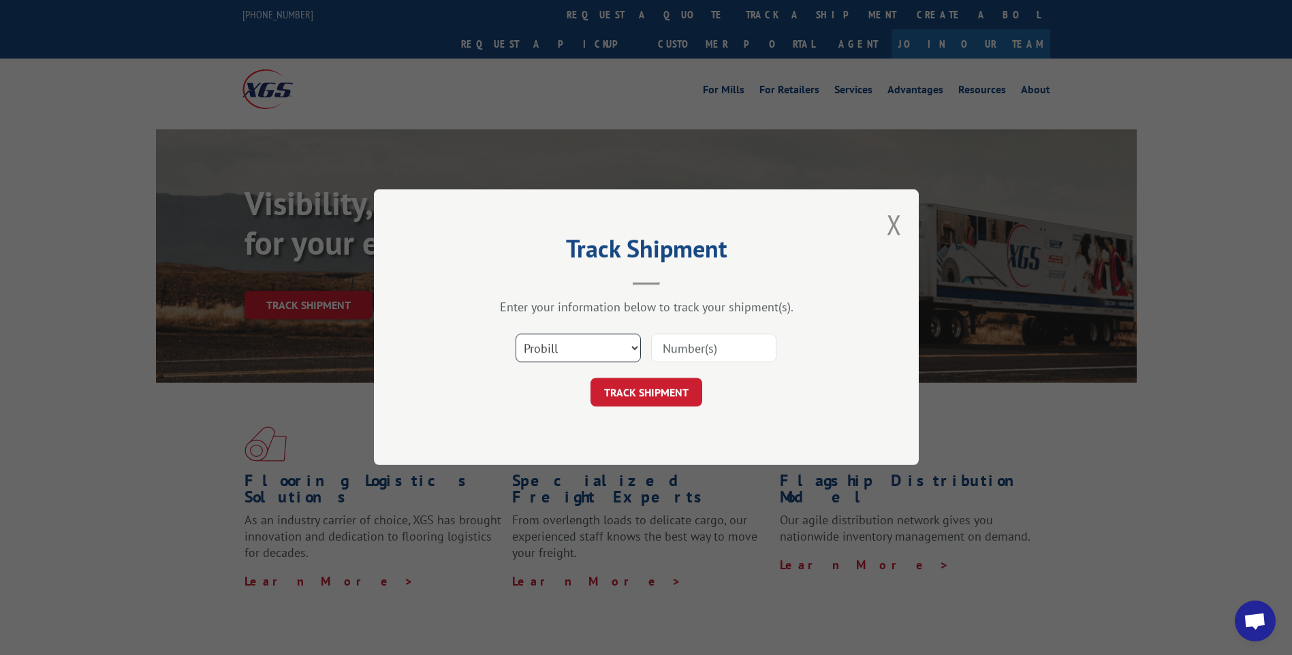
click at [578, 342] on select "Select category... Probill BOL PO" at bounding box center [578, 348] width 125 height 29
select select "bol"
click at [516, 334] on select "Select category... Probill BOL PO" at bounding box center [578, 348] width 125 height 29
click at [684, 349] on input at bounding box center [713, 348] width 125 height 29
click at [684, 349] on input "CP-29234" at bounding box center [713, 348] width 125 height 29
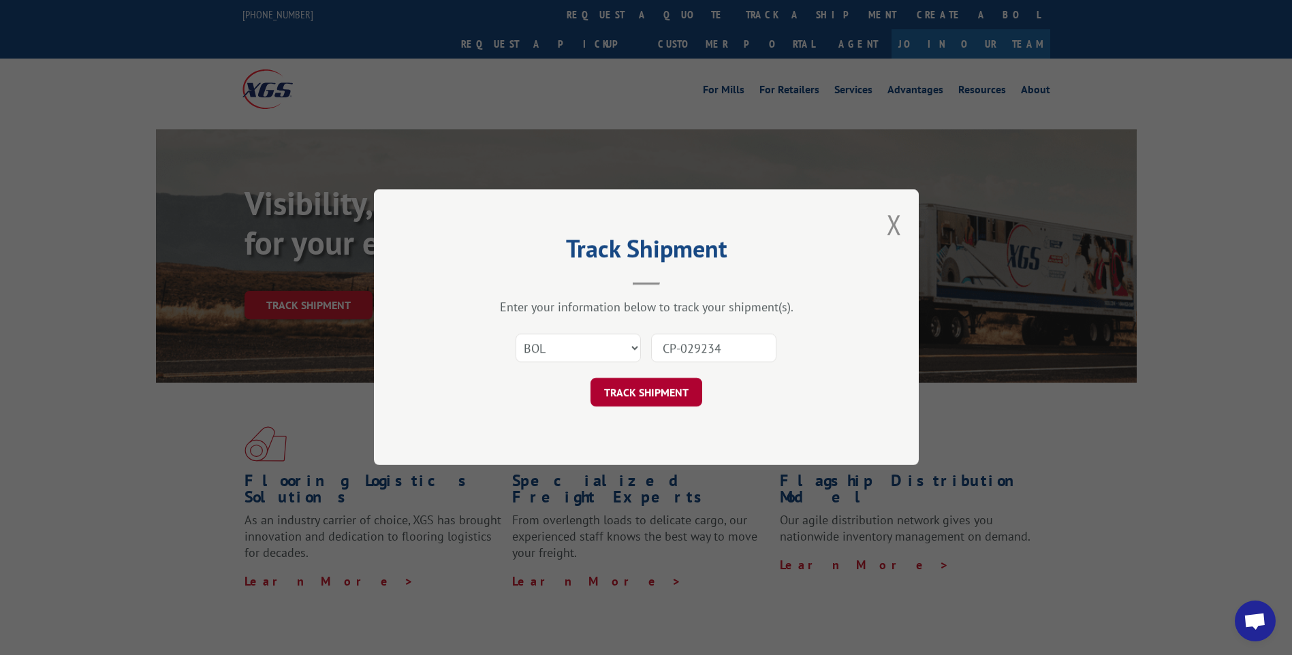
type input "CP-029234"
click at [675, 402] on button "TRACK SHIPMENT" at bounding box center [647, 393] width 112 height 29
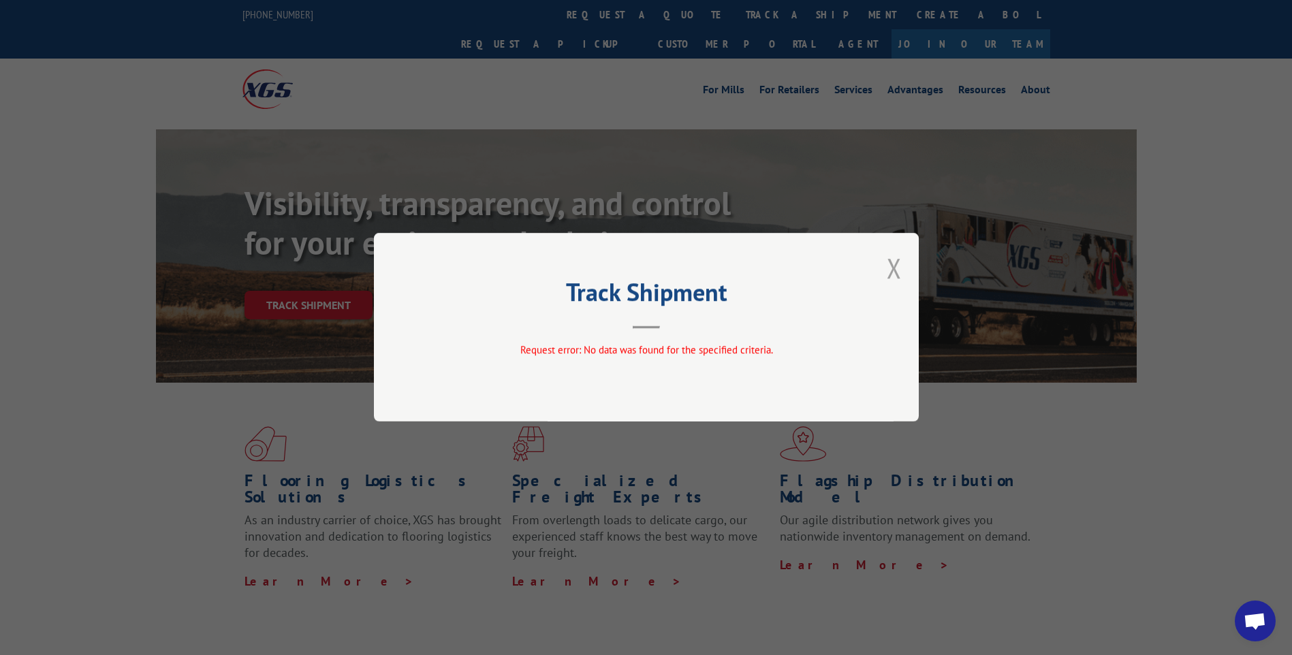
click at [899, 272] on button "Close modal" at bounding box center [894, 268] width 15 height 36
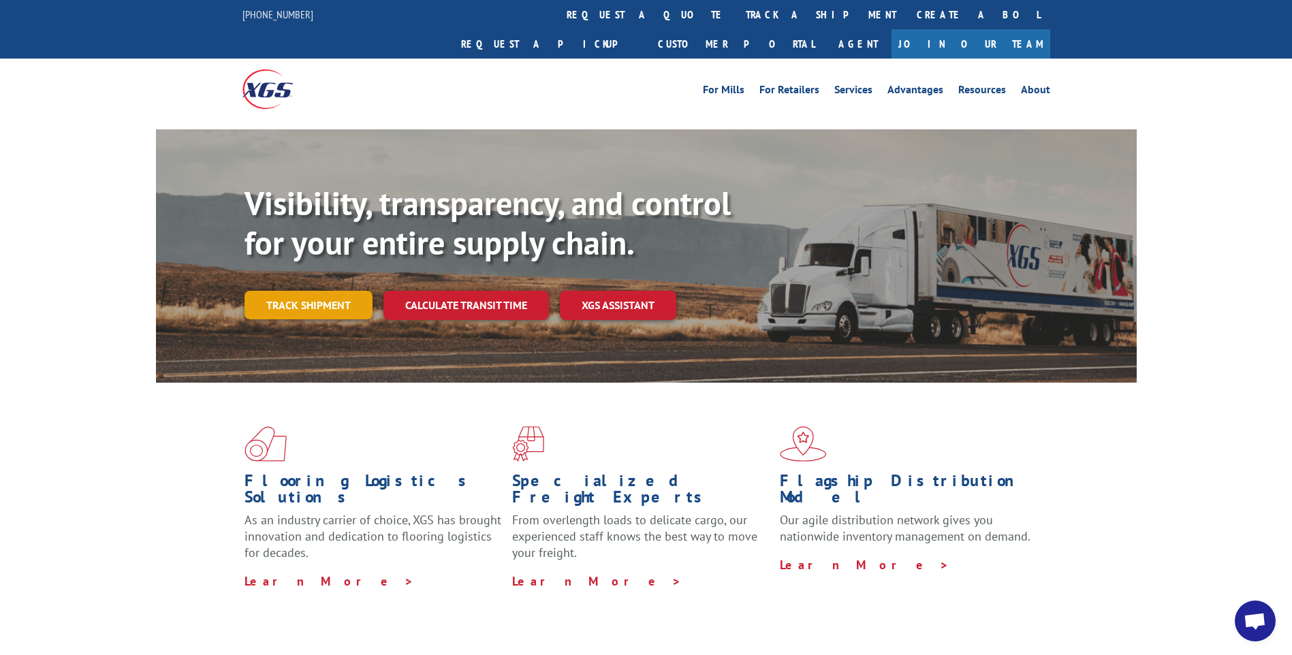
click at [332, 291] on link "Track shipment" at bounding box center [309, 305] width 128 height 29
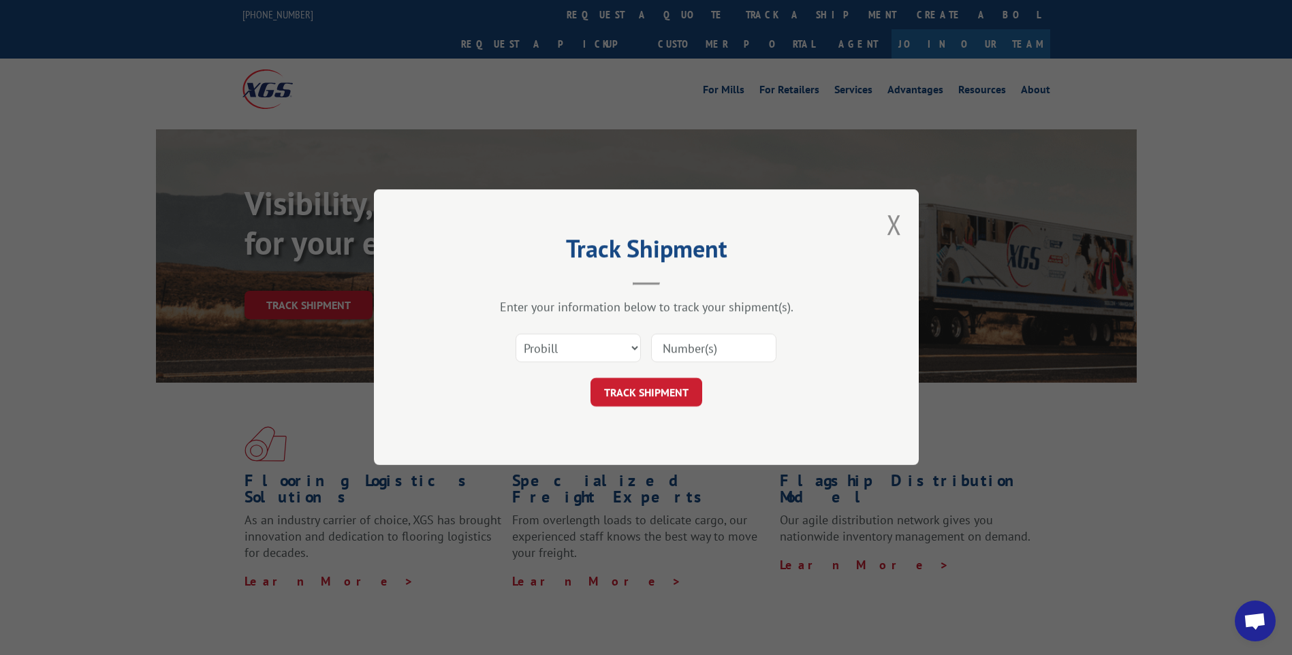
click at [728, 356] on input at bounding box center [713, 348] width 125 height 29
type input "CP-029234"
click at [659, 396] on button "TRACK SHIPMENT" at bounding box center [647, 393] width 112 height 29
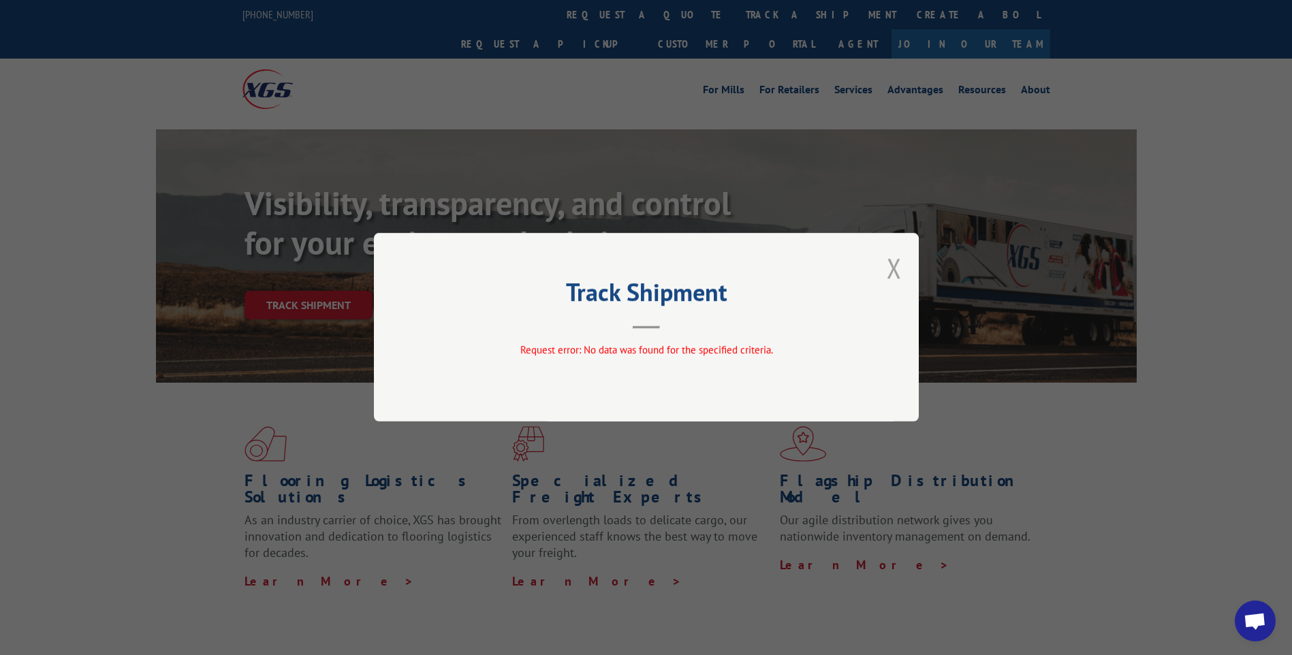
click at [889, 264] on button "Close modal" at bounding box center [894, 268] width 15 height 36
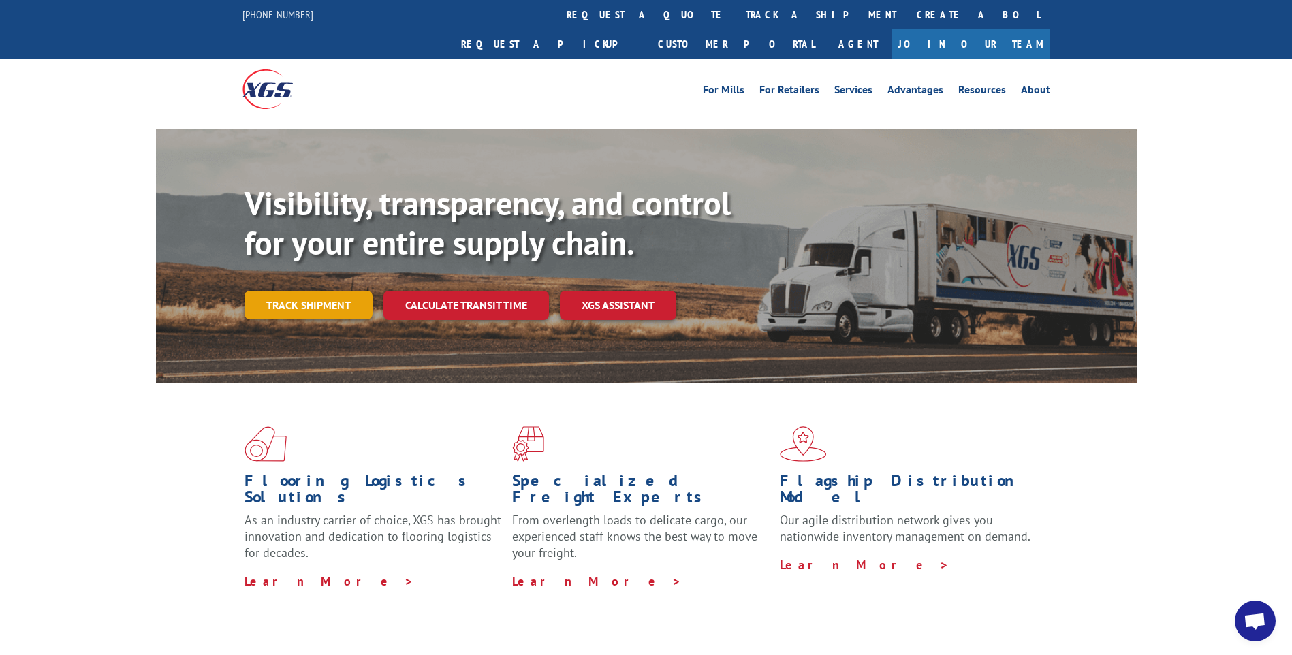
click at [322, 291] on link "Track shipment" at bounding box center [309, 305] width 128 height 29
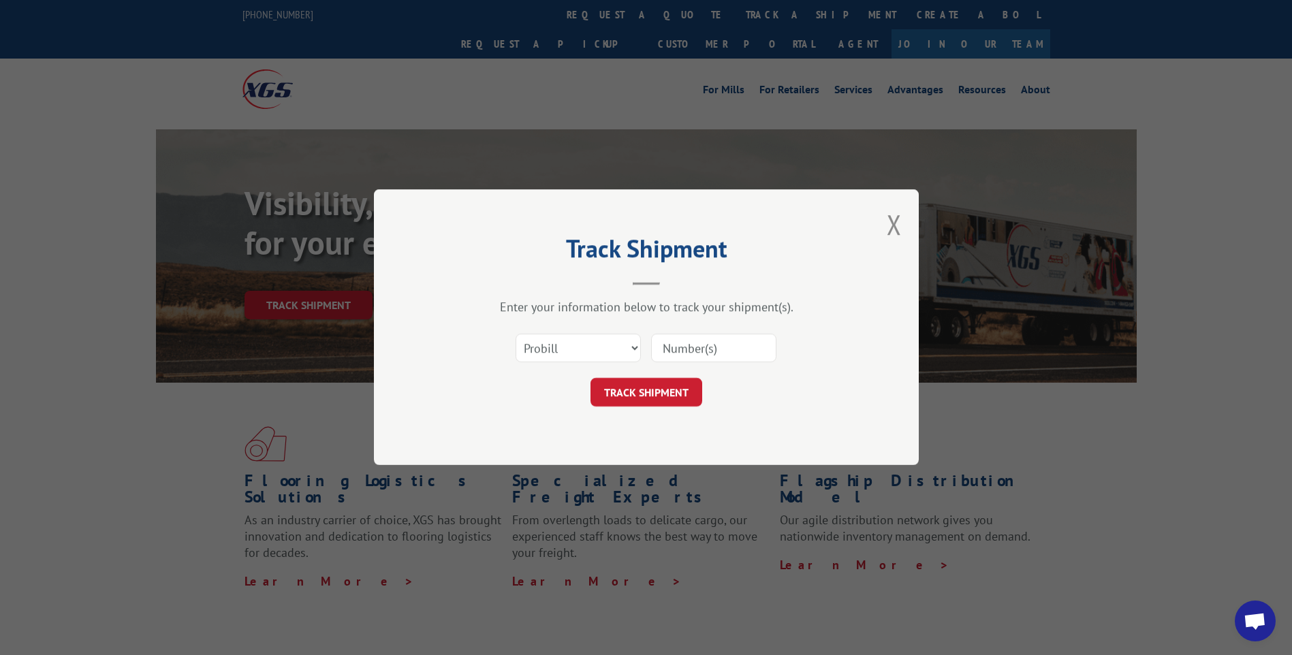
click at [694, 353] on input at bounding box center [713, 348] width 125 height 29
type input "CP-029234"
click at [607, 356] on select "Select category... Probill BOL PO" at bounding box center [578, 348] width 125 height 29
select select "bol"
click at [516, 334] on select "Select category... Probill BOL PO" at bounding box center [578, 348] width 125 height 29
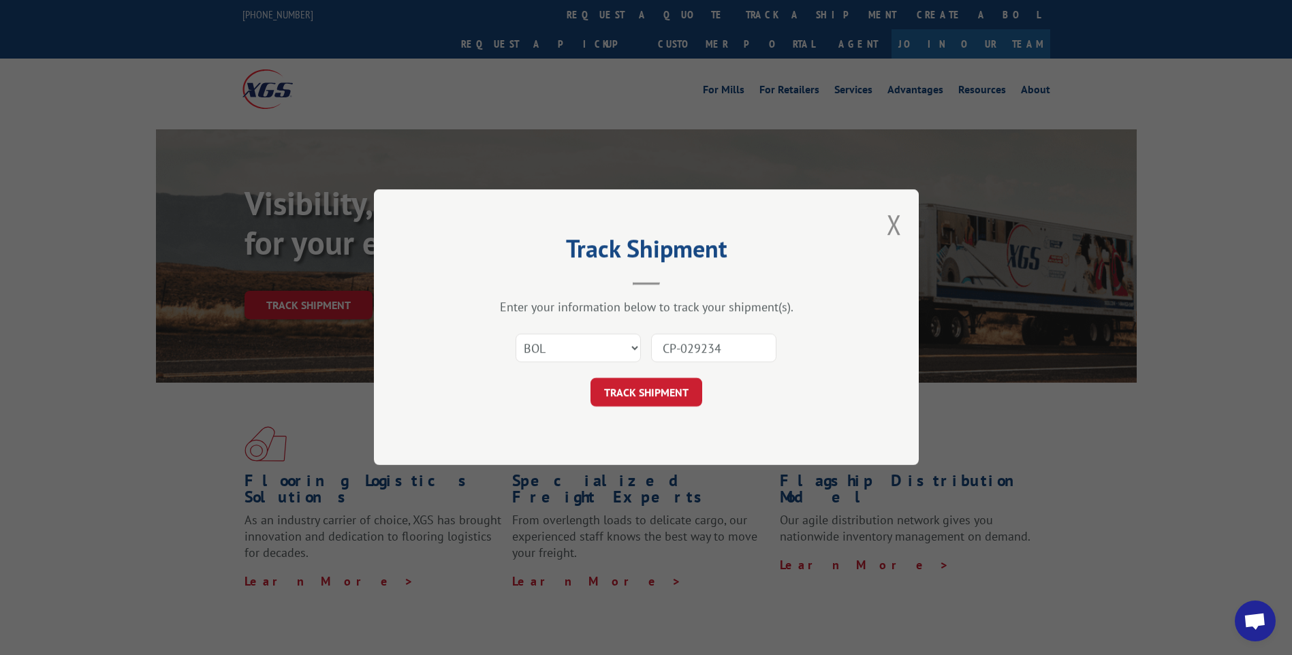
click at [683, 347] on input "CP-029234" at bounding box center [713, 348] width 125 height 29
type input "CP029234"
click at [691, 403] on button "TRACK SHIPMENT" at bounding box center [647, 393] width 112 height 29
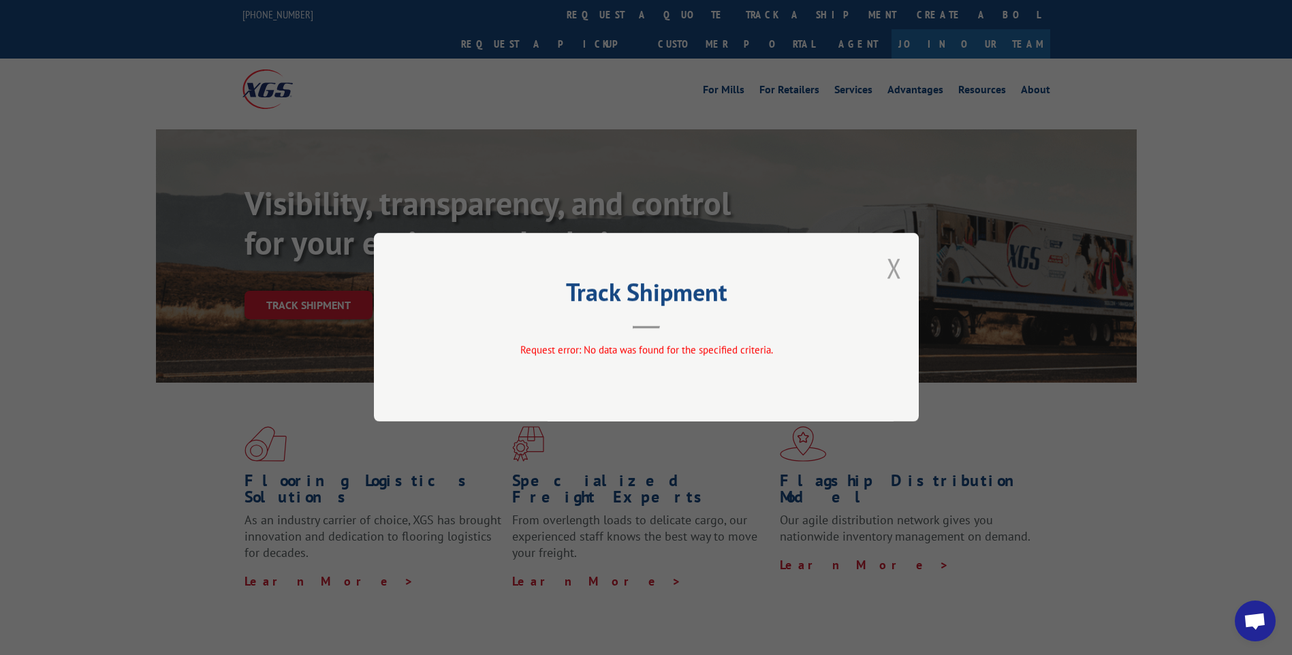
click at [887, 273] on button "Close modal" at bounding box center [894, 268] width 15 height 36
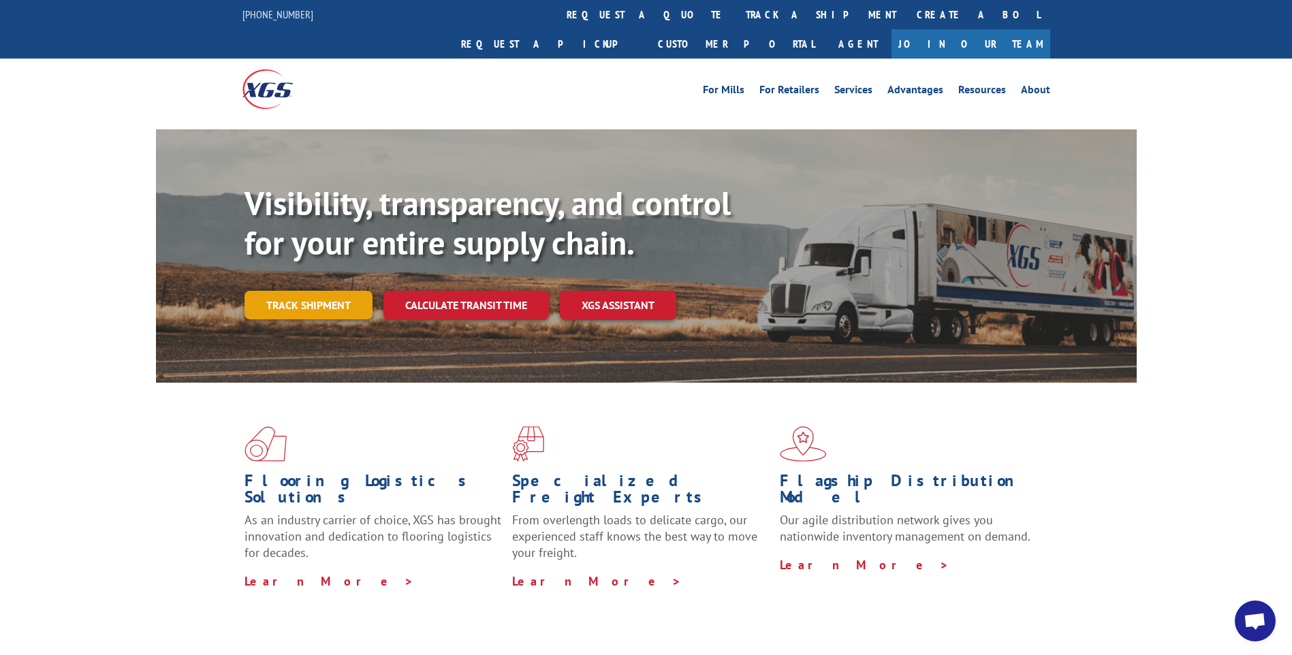
click at [338, 291] on link "Track shipment" at bounding box center [309, 305] width 128 height 29
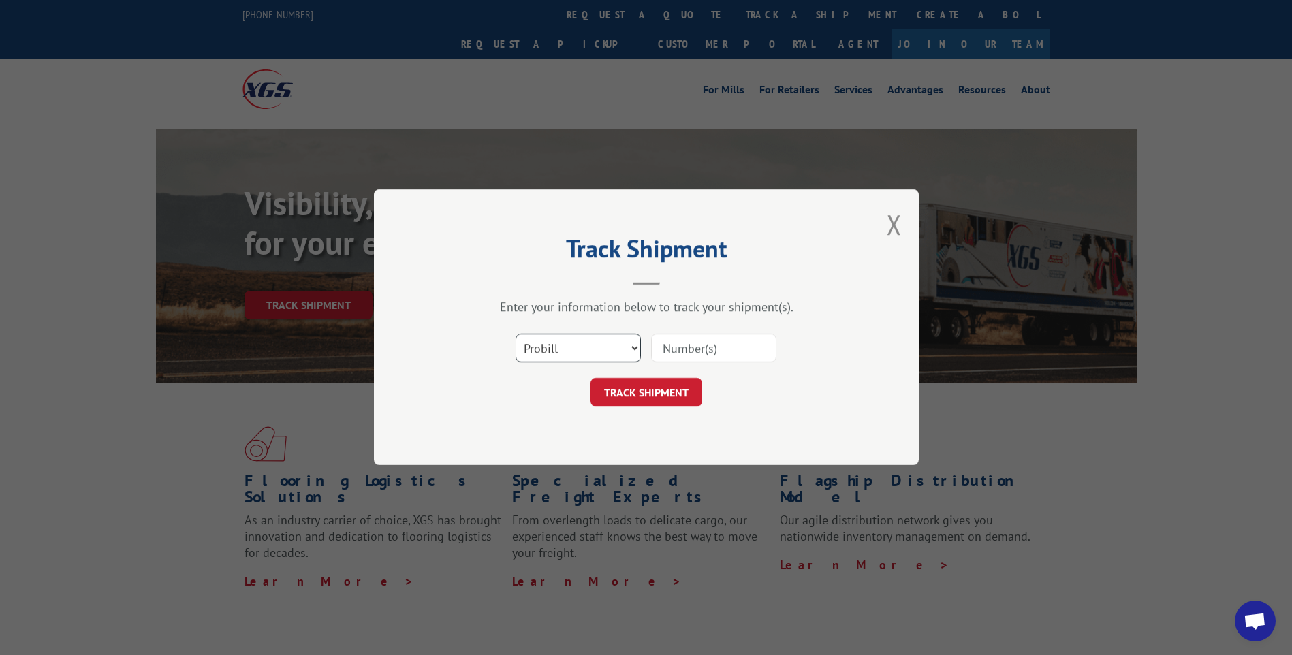
click at [635, 350] on select "Select category... Probill BOL PO" at bounding box center [578, 348] width 125 height 29
select select "bol"
click at [516, 334] on select "Select category... Probill BOL PO" at bounding box center [578, 348] width 125 height 29
click at [676, 347] on input at bounding box center [713, 348] width 125 height 29
type input "cp029234"
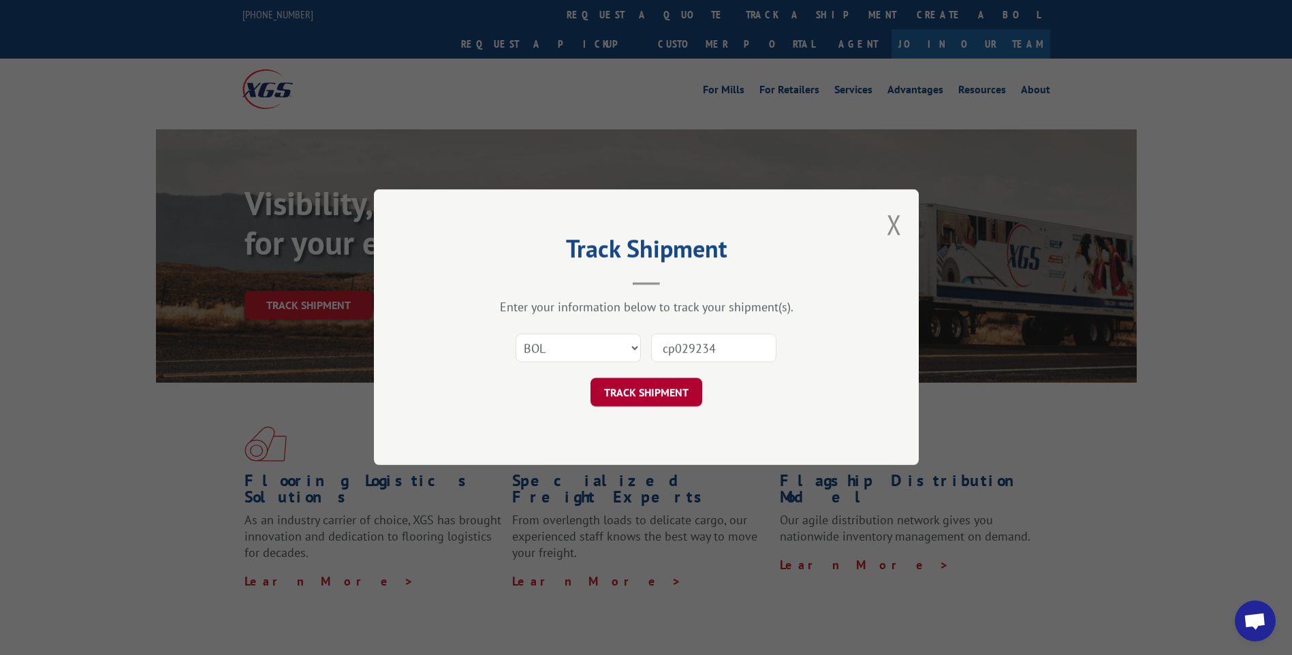
click at [606, 390] on button "TRACK SHIPMENT" at bounding box center [647, 393] width 112 height 29
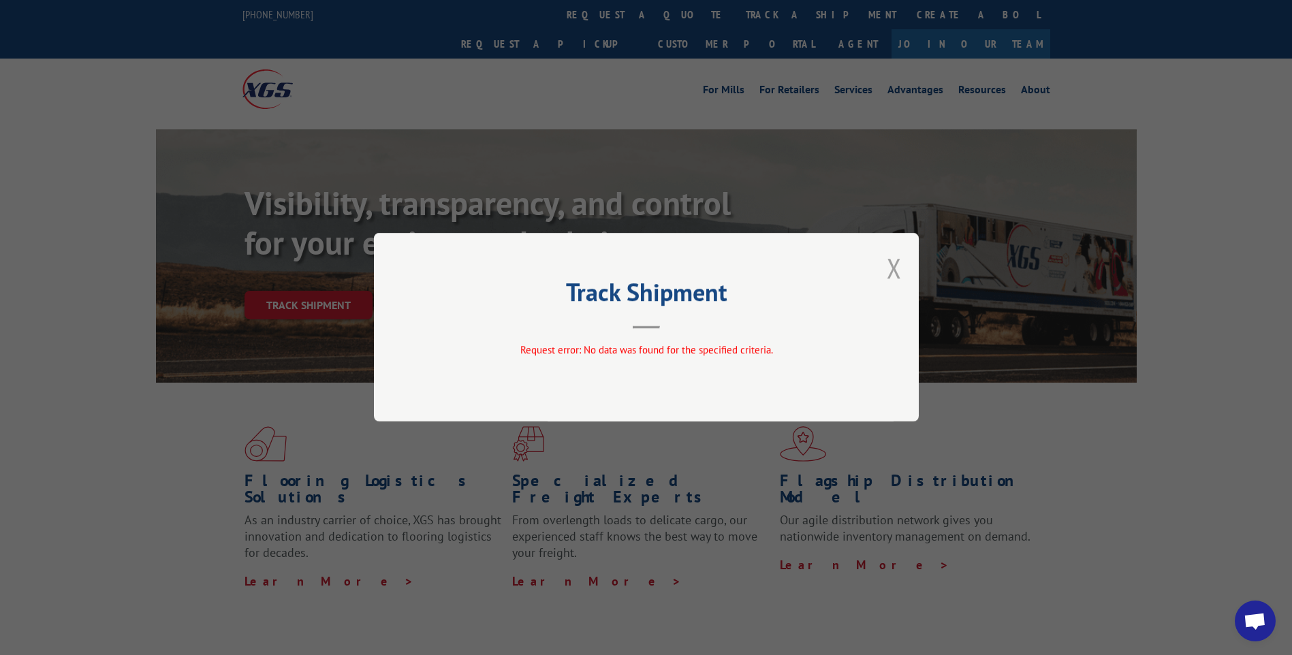
click at [892, 273] on button "Close modal" at bounding box center [894, 268] width 15 height 36
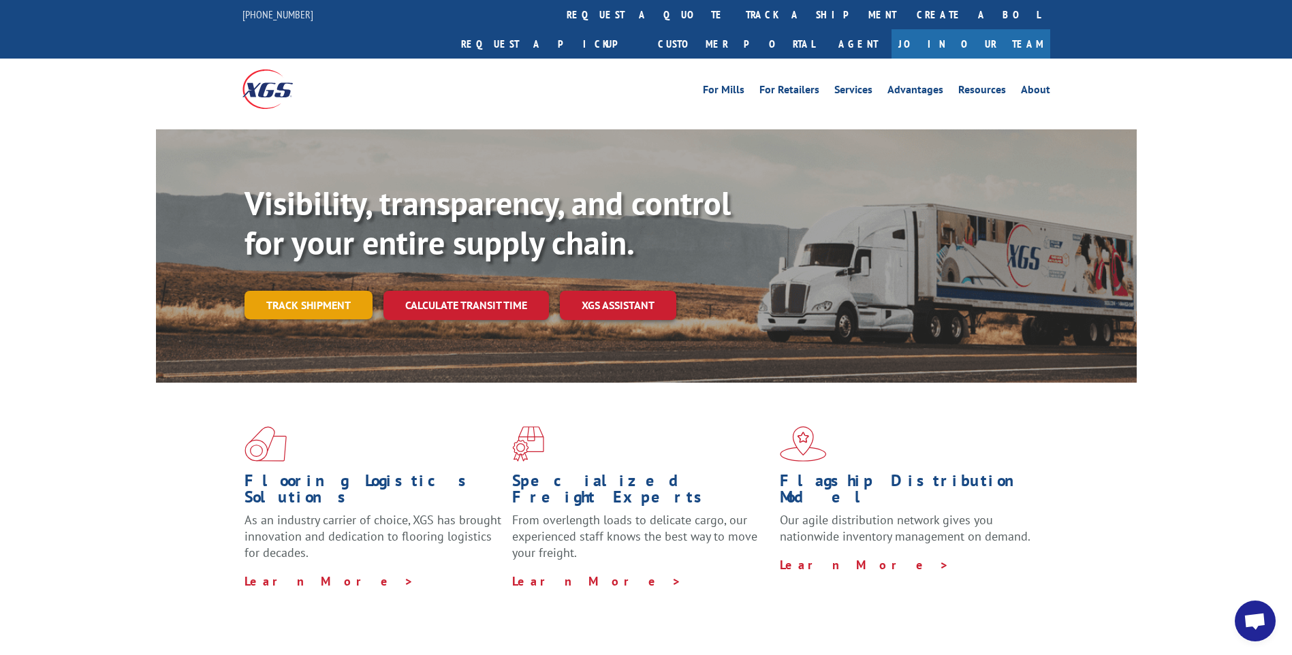
click at [323, 291] on link "Track shipment" at bounding box center [309, 305] width 128 height 29
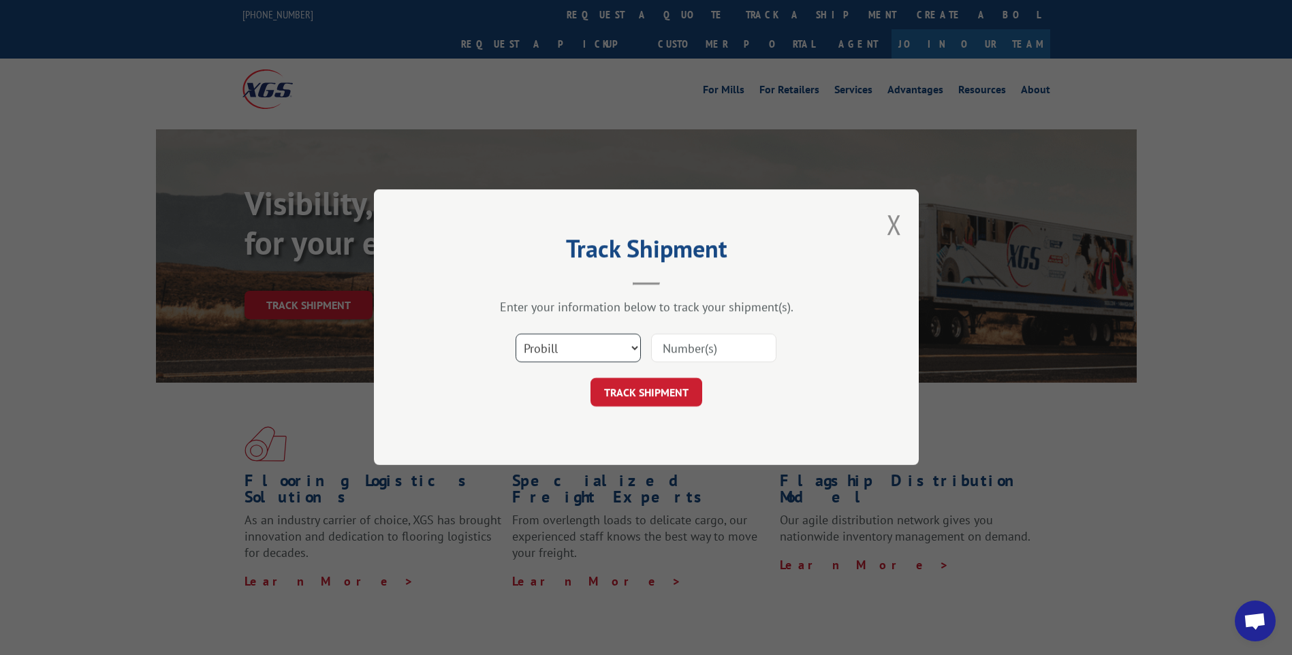
click at [631, 347] on select "Select category... Probill BOL PO" at bounding box center [578, 348] width 125 height 29
select select "bol"
click at [516, 334] on select "Select category... Probill BOL PO" at bounding box center [578, 348] width 125 height 29
click at [706, 356] on input at bounding box center [713, 348] width 125 height 29
type input "CP-029045"
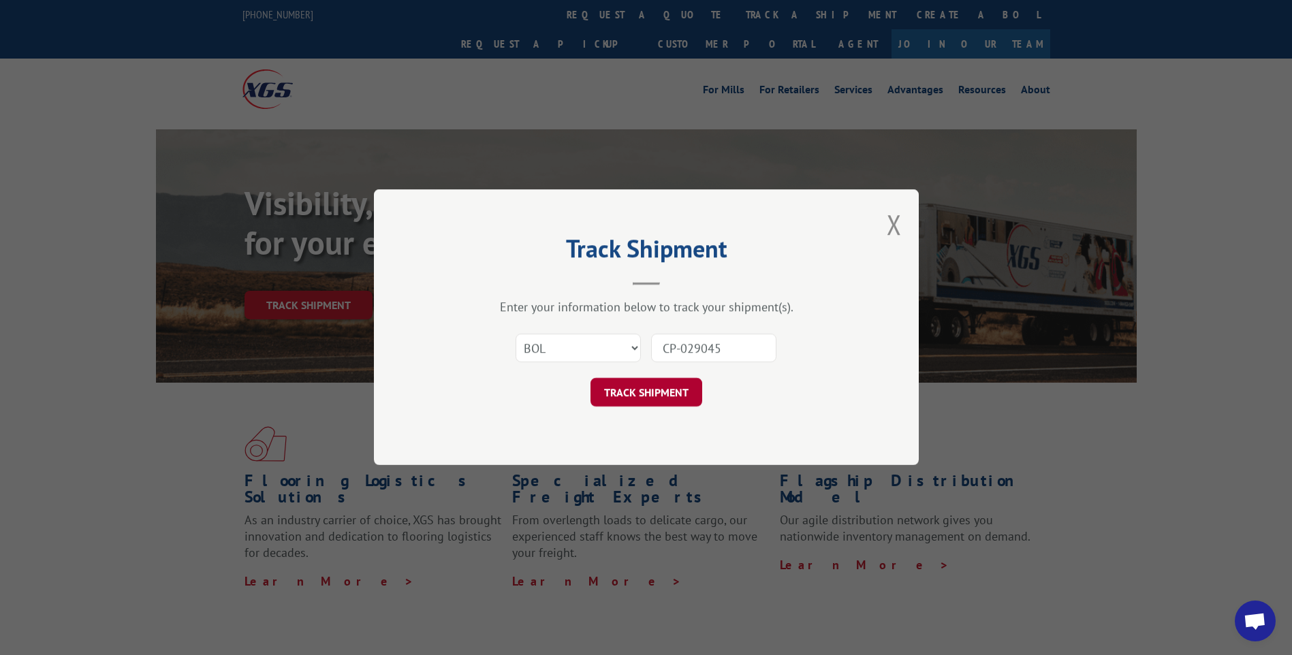
click at [604, 388] on button "TRACK SHIPMENT" at bounding box center [647, 393] width 112 height 29
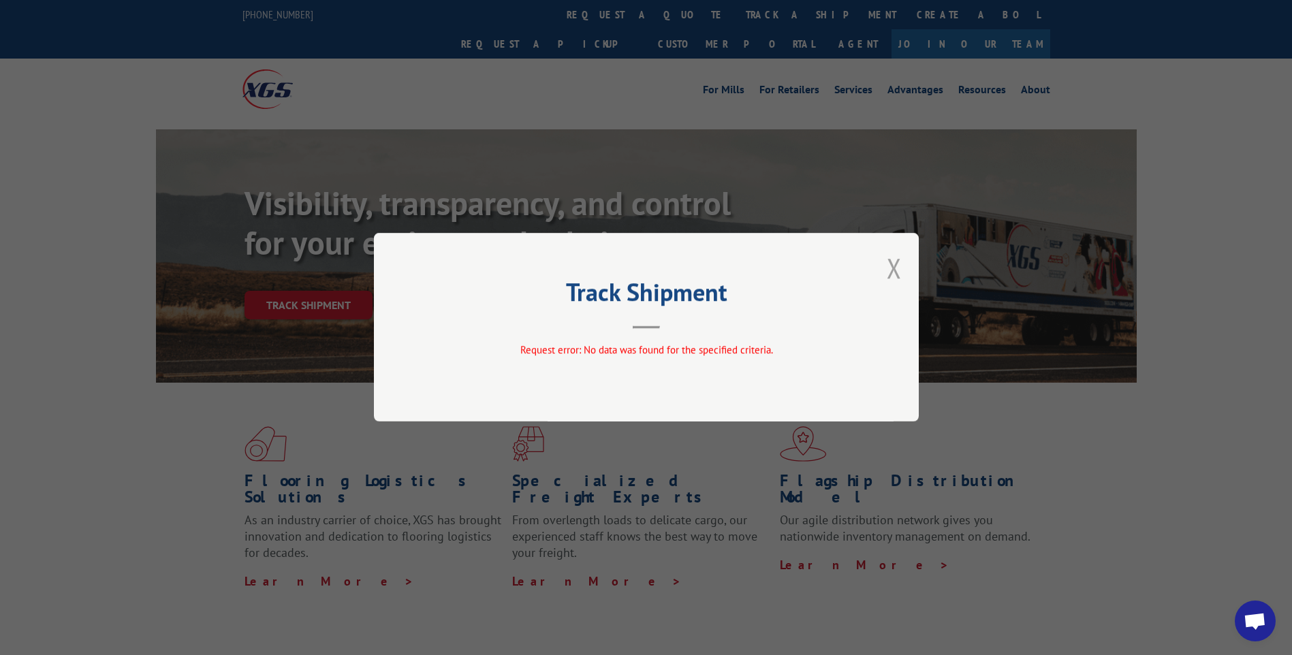
click at [896, 270] on button "Close modal" at bounding box center [894, 268] width 15 height 36
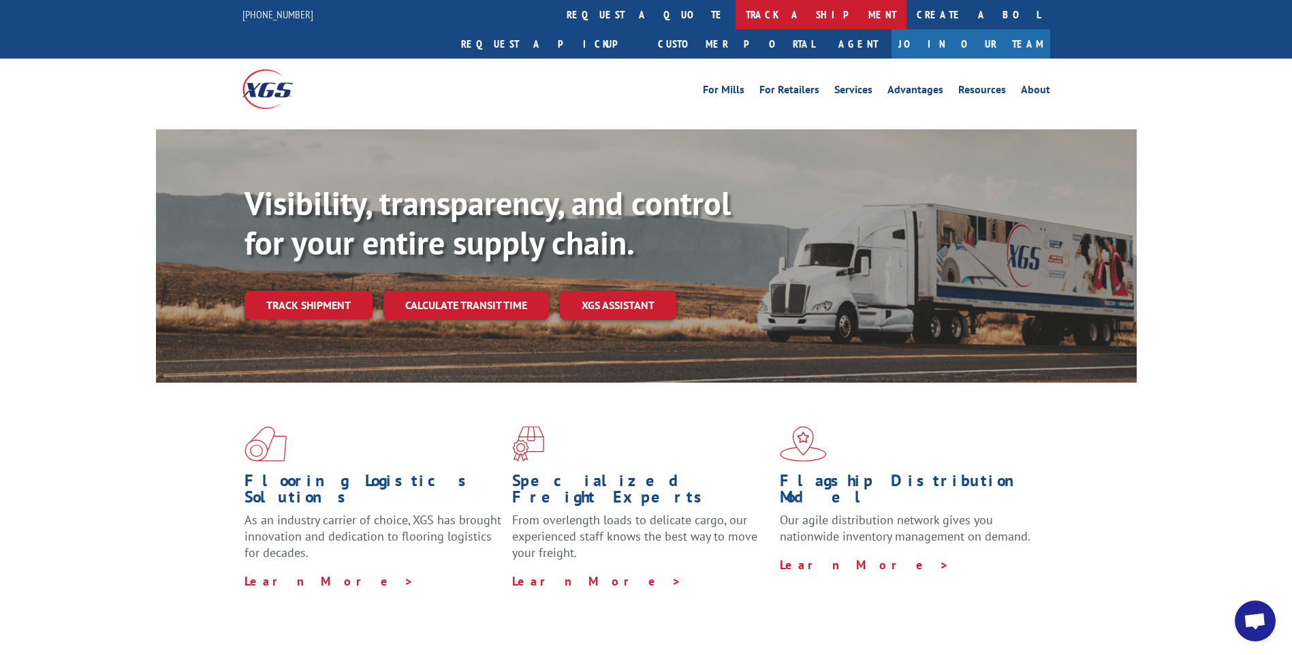
click at [736, 7] on link "track a shipment" at bounding box center [821, 14] width 171 height 29
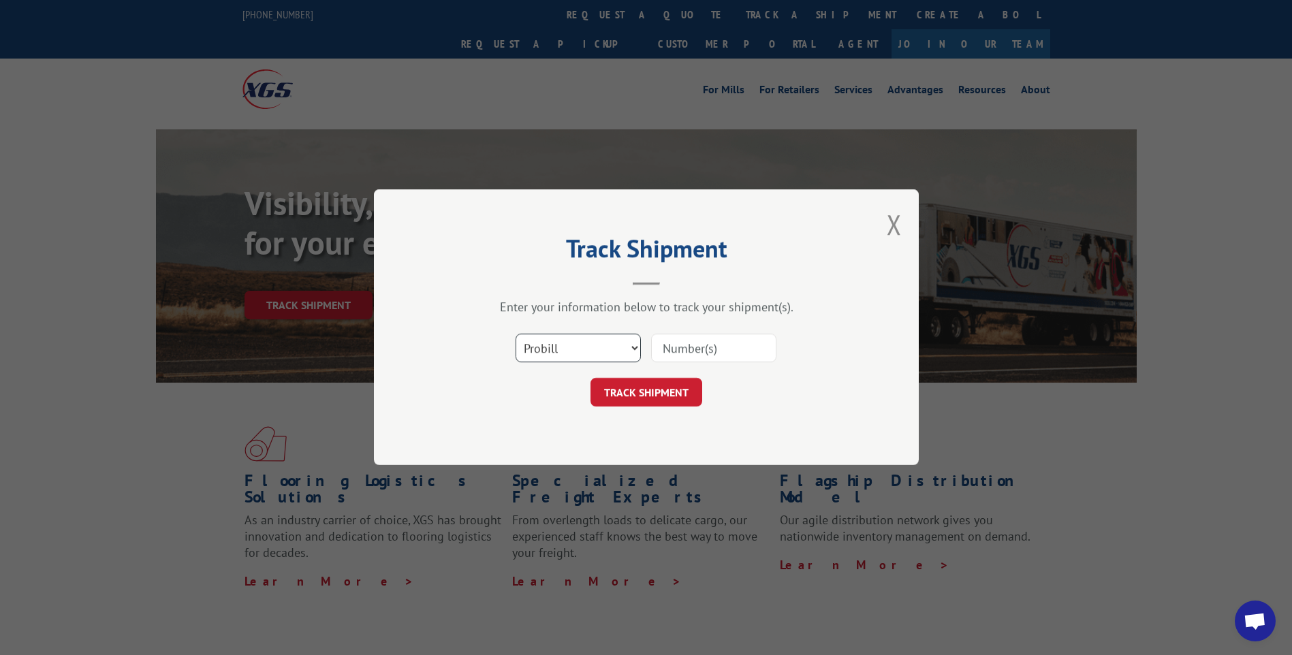
click at [639, 356] on select "Select category... Probill BOL PO" at bounding box center [578, 348] width 125 height 29
select select "bol"
click at [516, 334] on select "Select category... Probill BOL PO" at bounding box center [578, 348] width 125 height 29
click at [687, 360] on input at bounding box center [713, 348] width 125 height 29
click at [737, 354] on input at bounding box center [713, 348] width 125 height 29
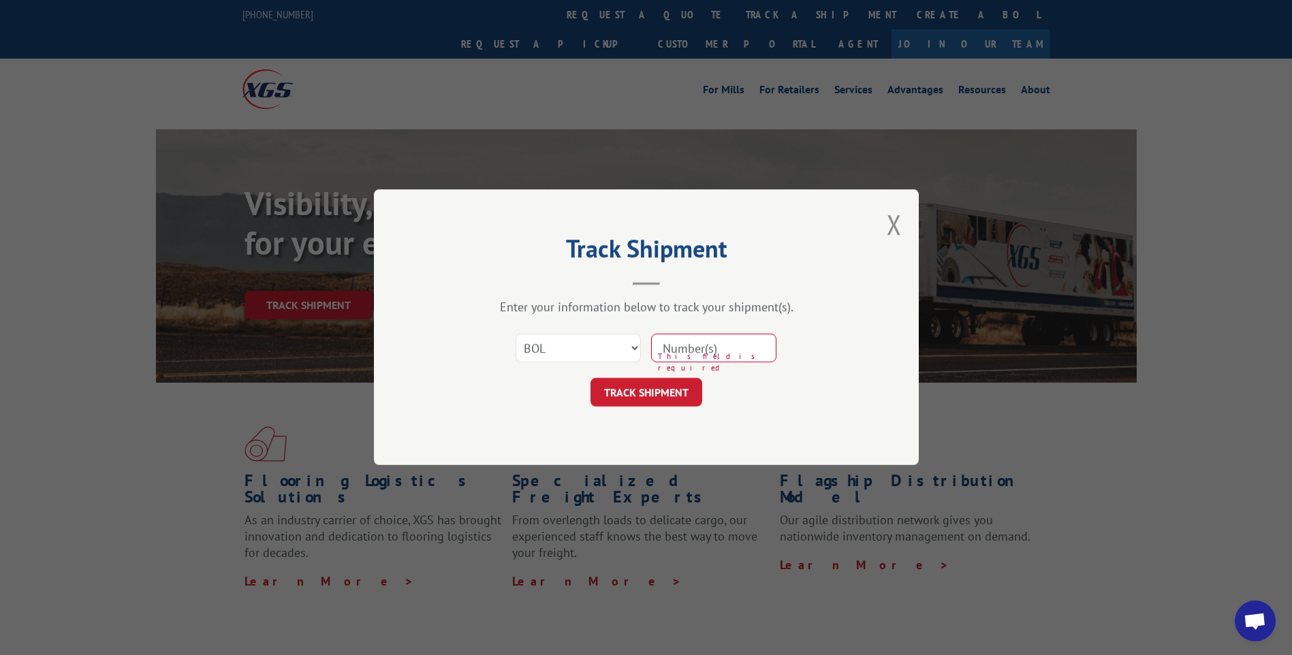
paste input "CP-029234.A"
type input "CP-029234.A"
click at [670, 393] on button "TRACK SHIPMENT" at bounding box center [647, 393] width 112 height 29
